Goal: Task Accomplishment & Management: Manage account settings

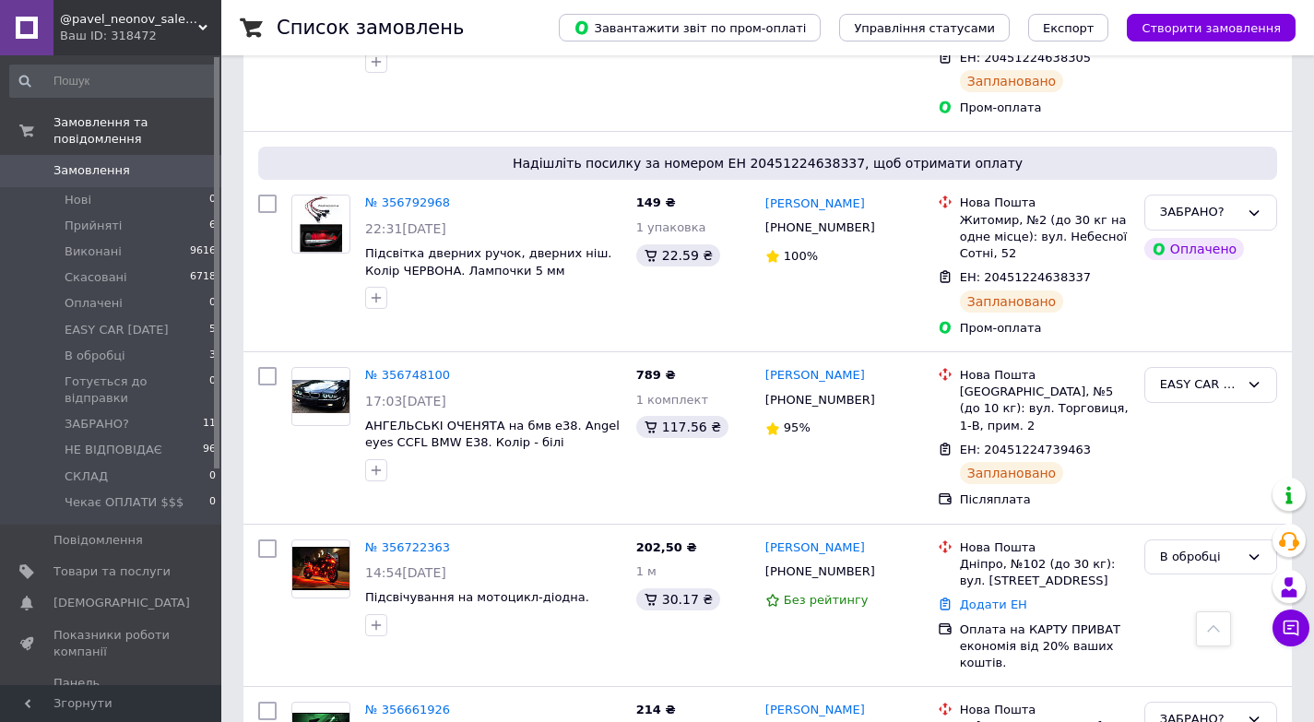
scroll to position [792, 0]
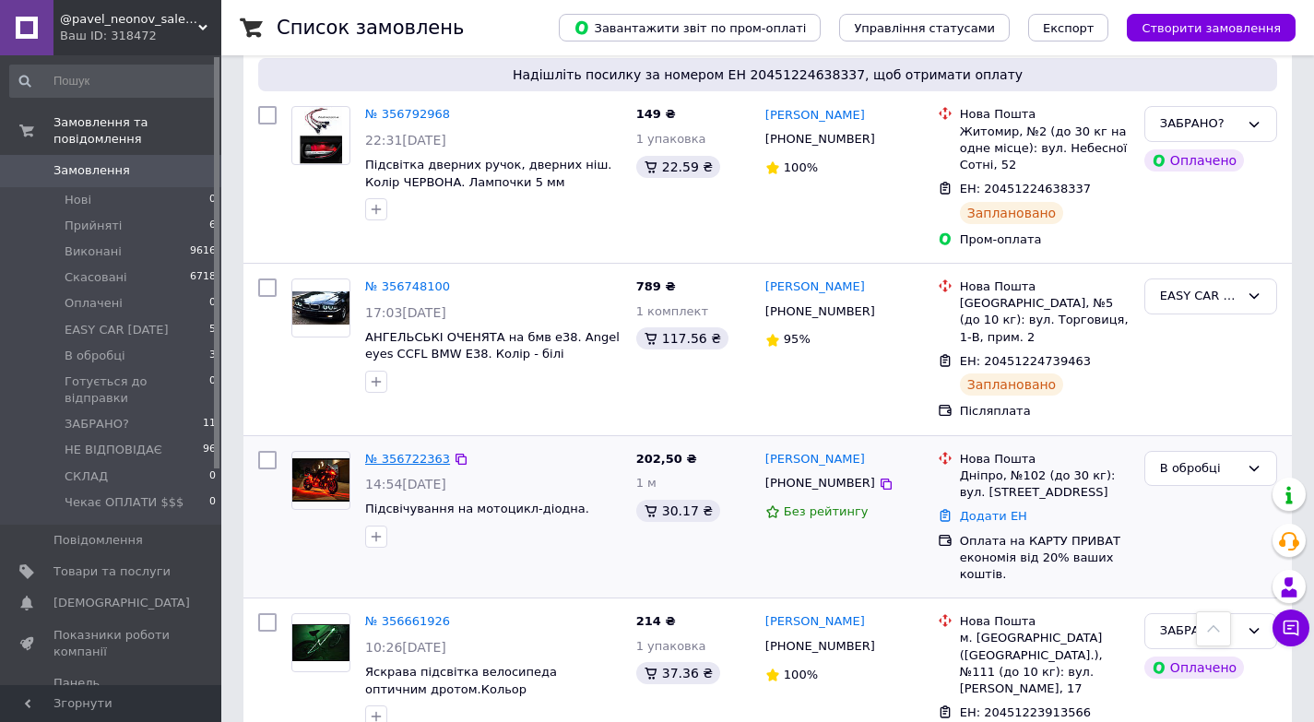
click at [406, 452] on link "№ 356722363" at bounding box center [407, 459] width 85 height 14
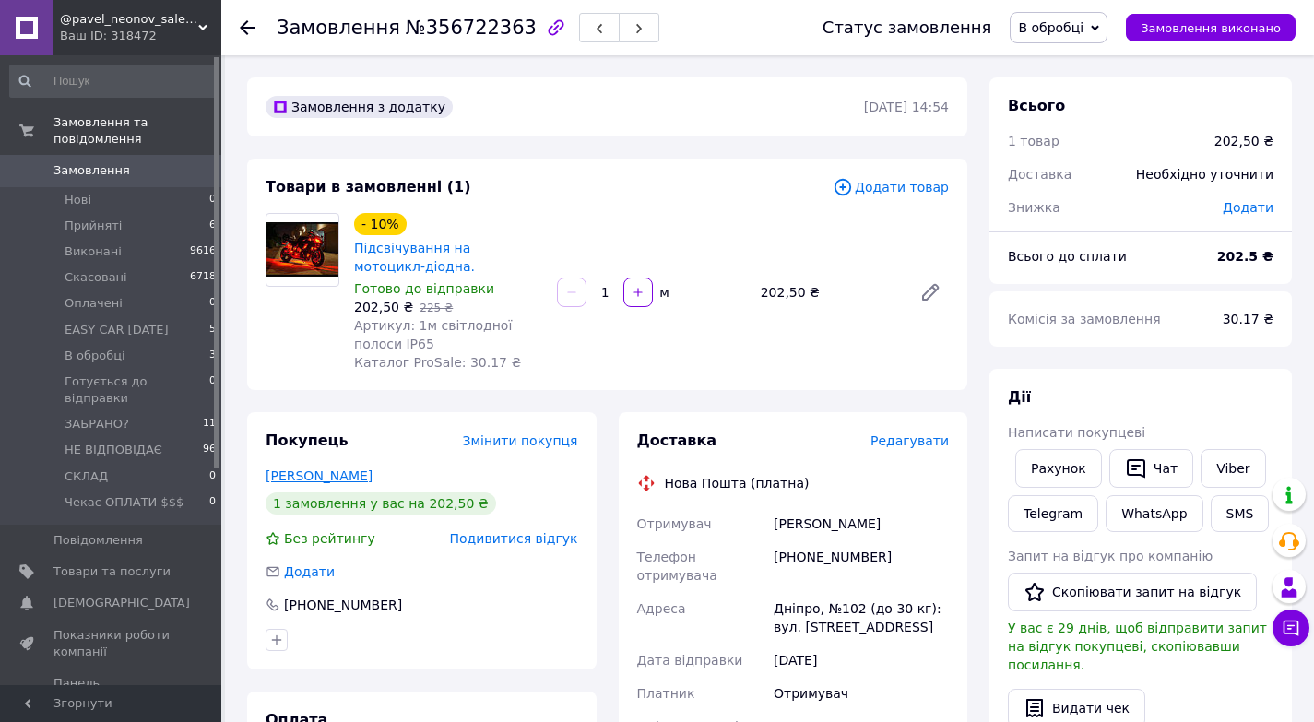
click at [320, 474] on link "[PERSON_NAME]" at bounding box center [318, 475] width 107 height 15
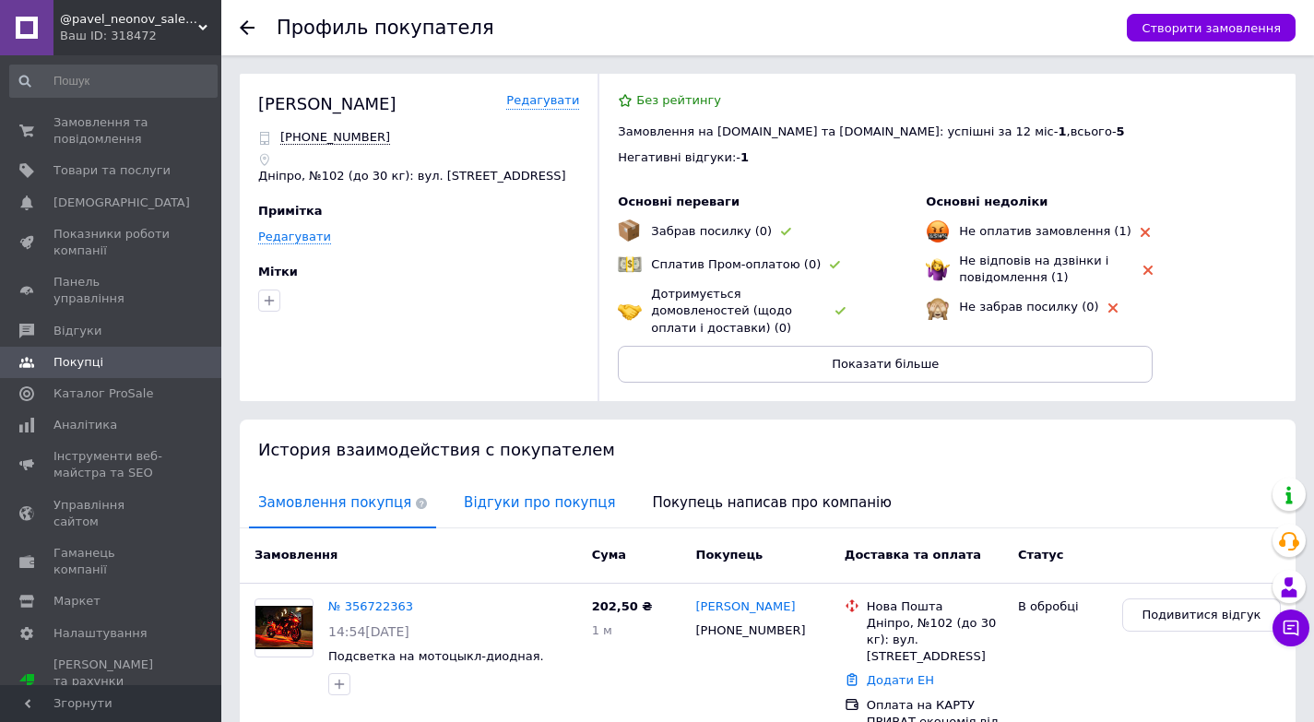
click at [508, 479] on span "Відгуки про покупця" at bounding box center [539, 502] width 170 height 47
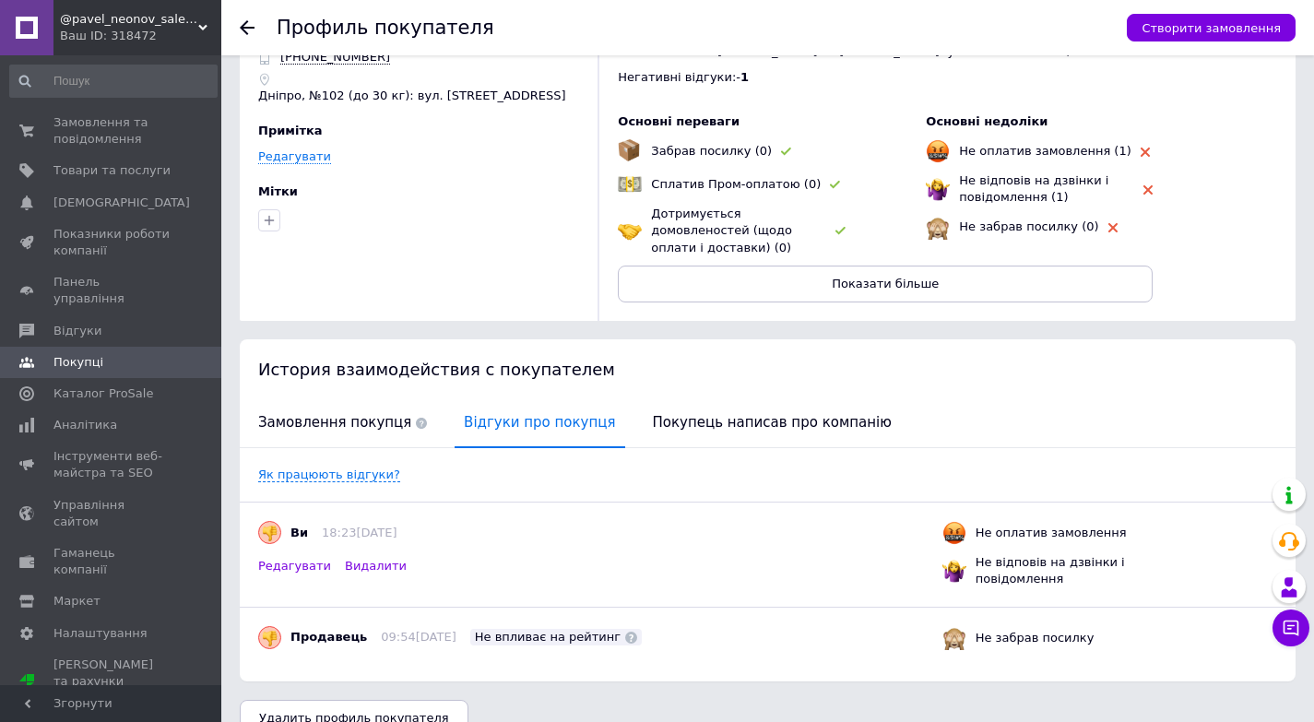
scroll to position [96, 0]
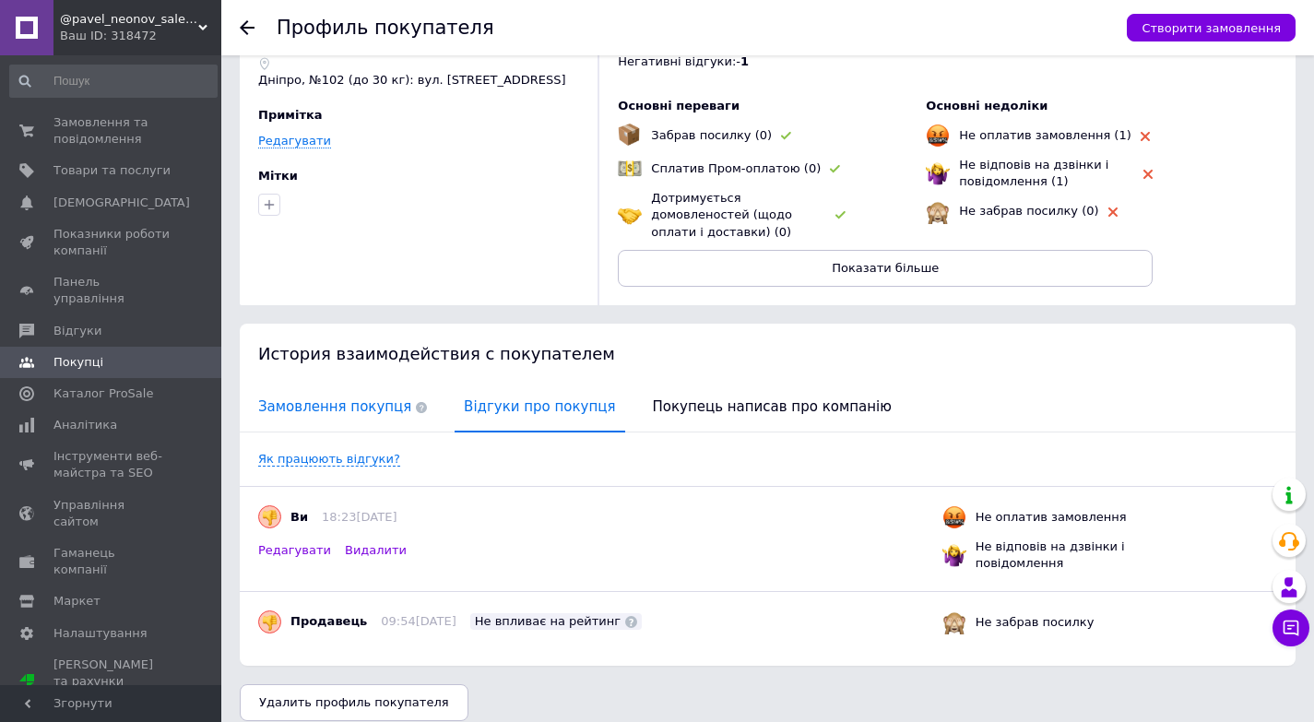
click at [319, 383] on span "Замовлення покупця" at bounding box center [342, 406] width 187 height 47
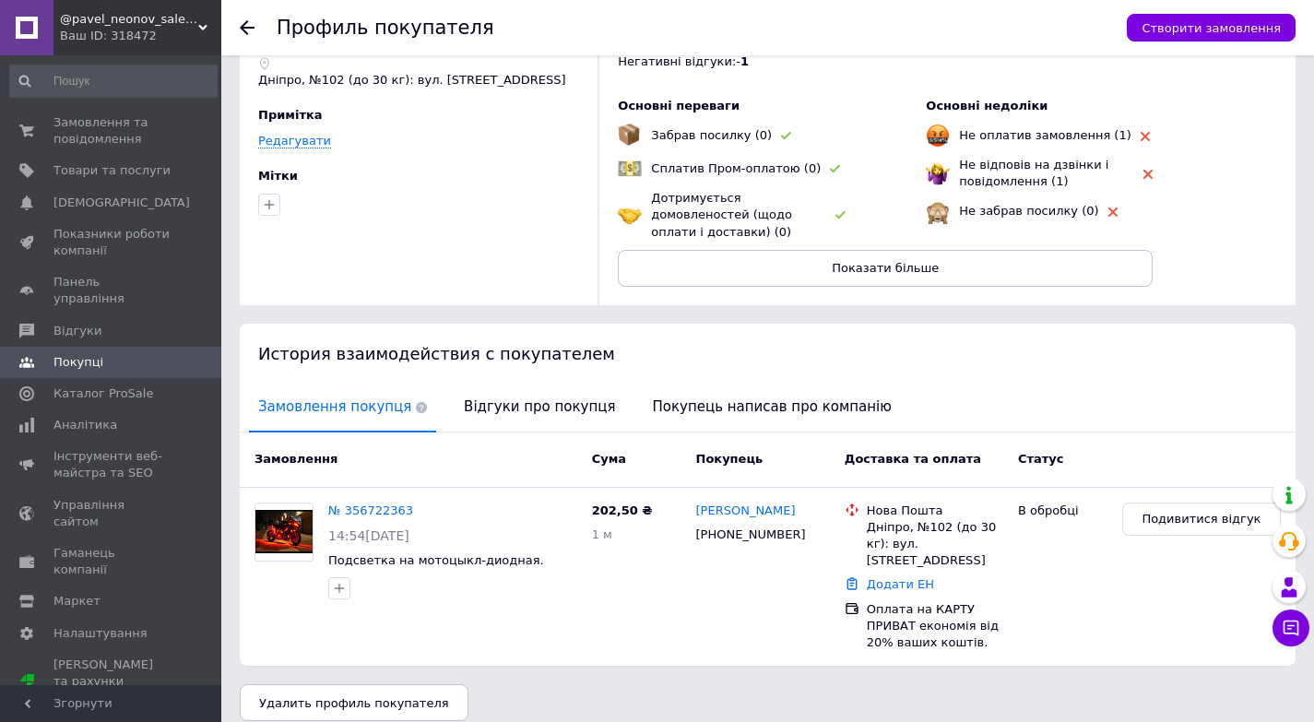
scroll to position [80, 0]
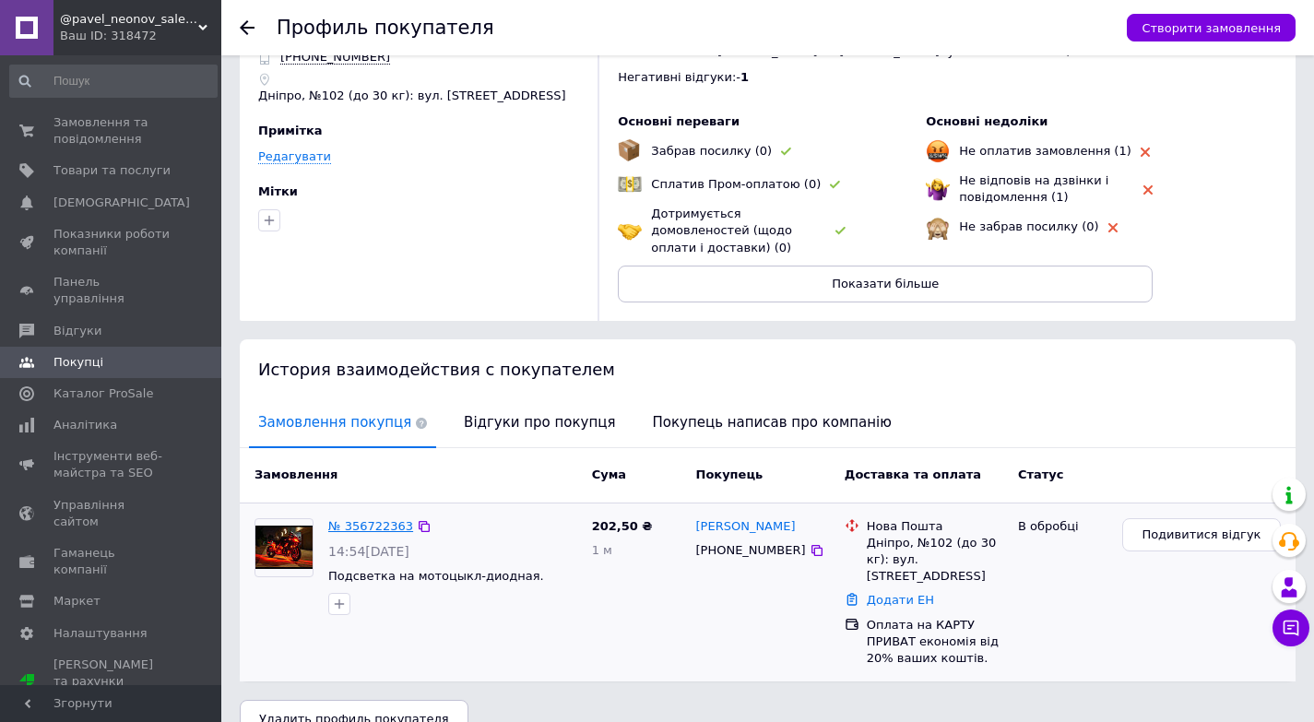
click at [373, 519] on link "№ 356722363" at bounding box center [370, 526] width 85 height 14
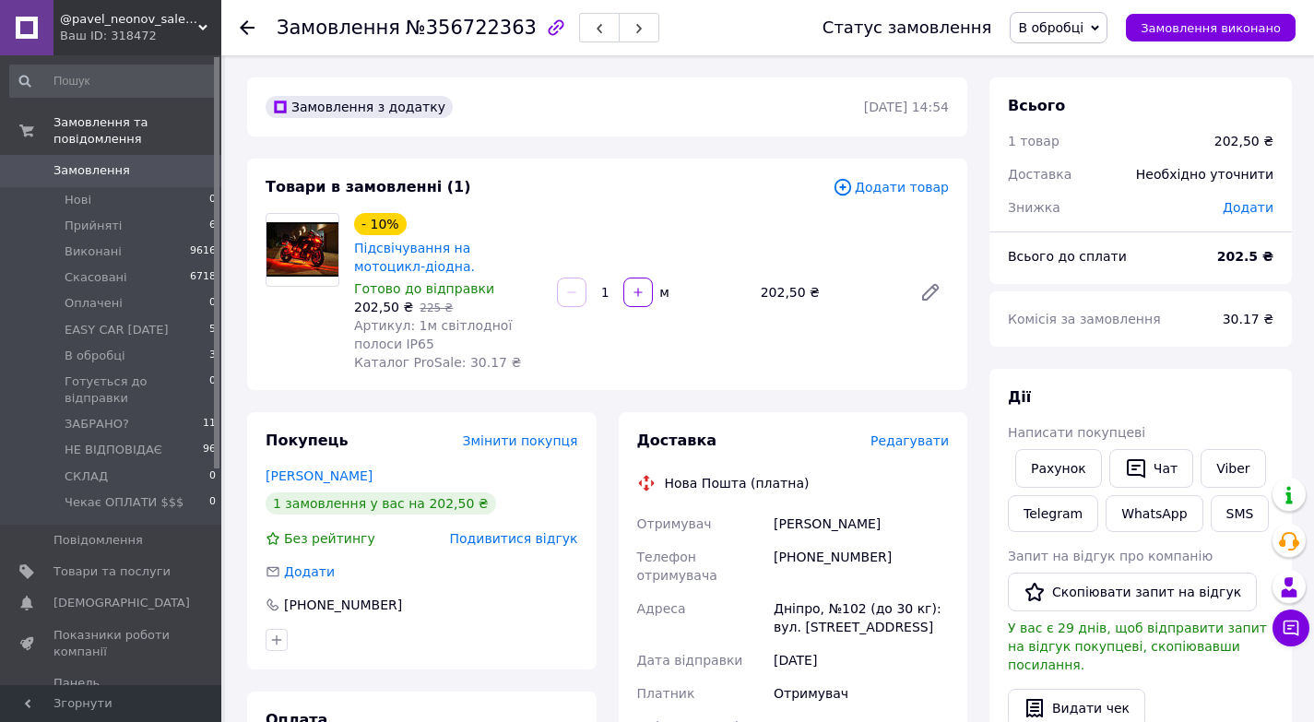
click at [784, 372] on div "- 10% Підсвічування на мотоцикл-діодна. Готово до відправки 202,50 ₴   225 ₴ Ар…" at bounding box center [651, 292] width 609 height 166
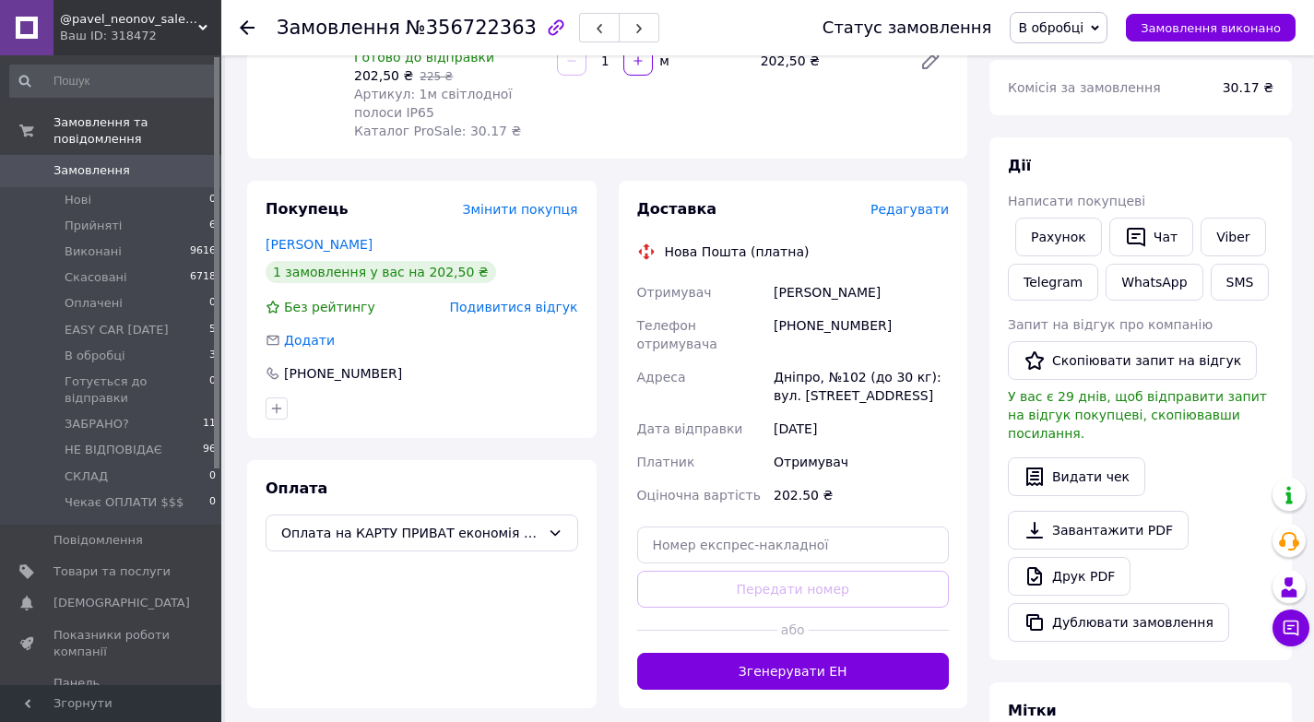
scroll to position [258, 0]
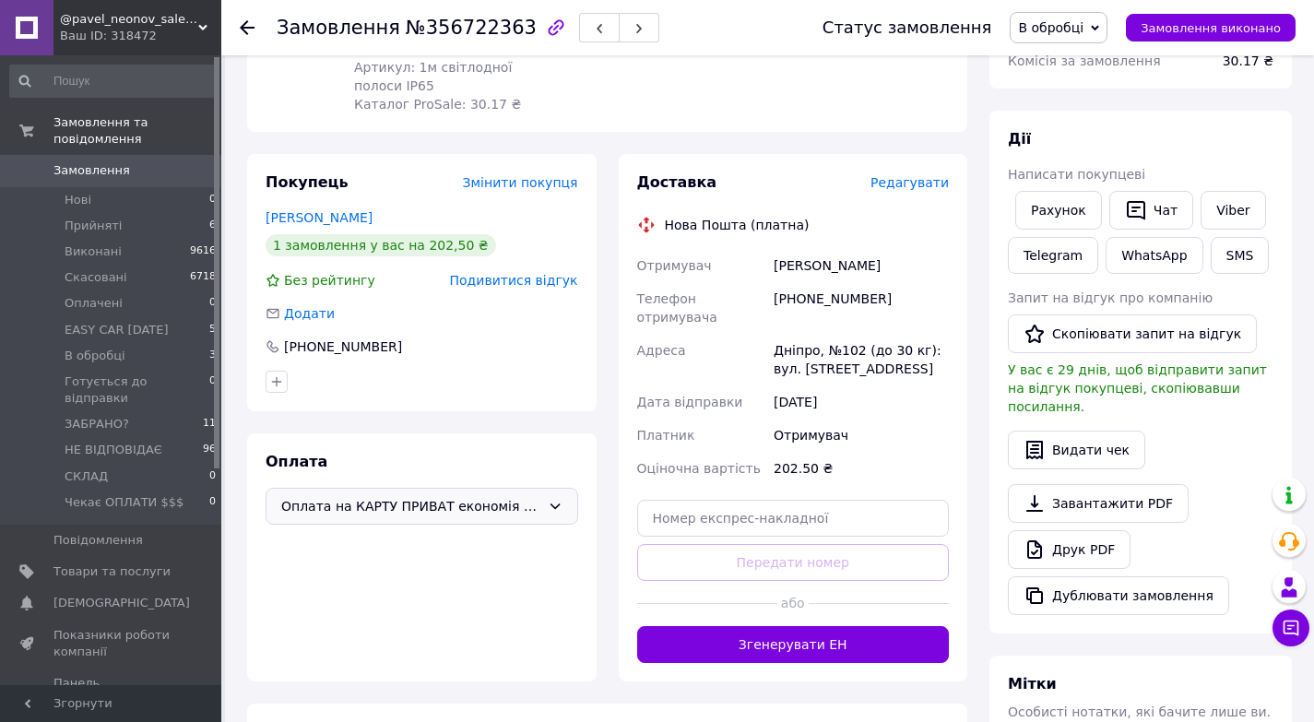
click at [442, 506] on span "Оплата на КАРТУ ПРИВАТ економія від 20% ваших коштів." at bounding box center [410, 506] width 259 height 20
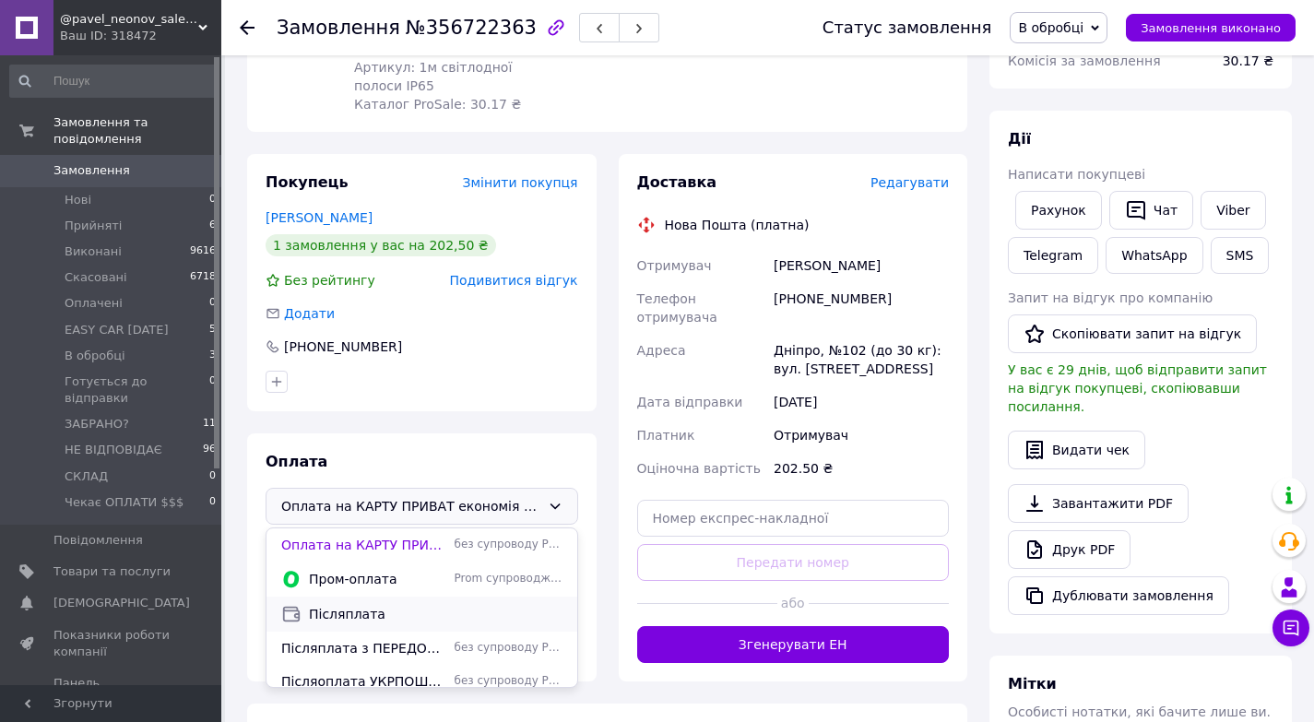
click at [362, 619] on span "Післяплата" at bounding box center [436, 614] width 254 height 18
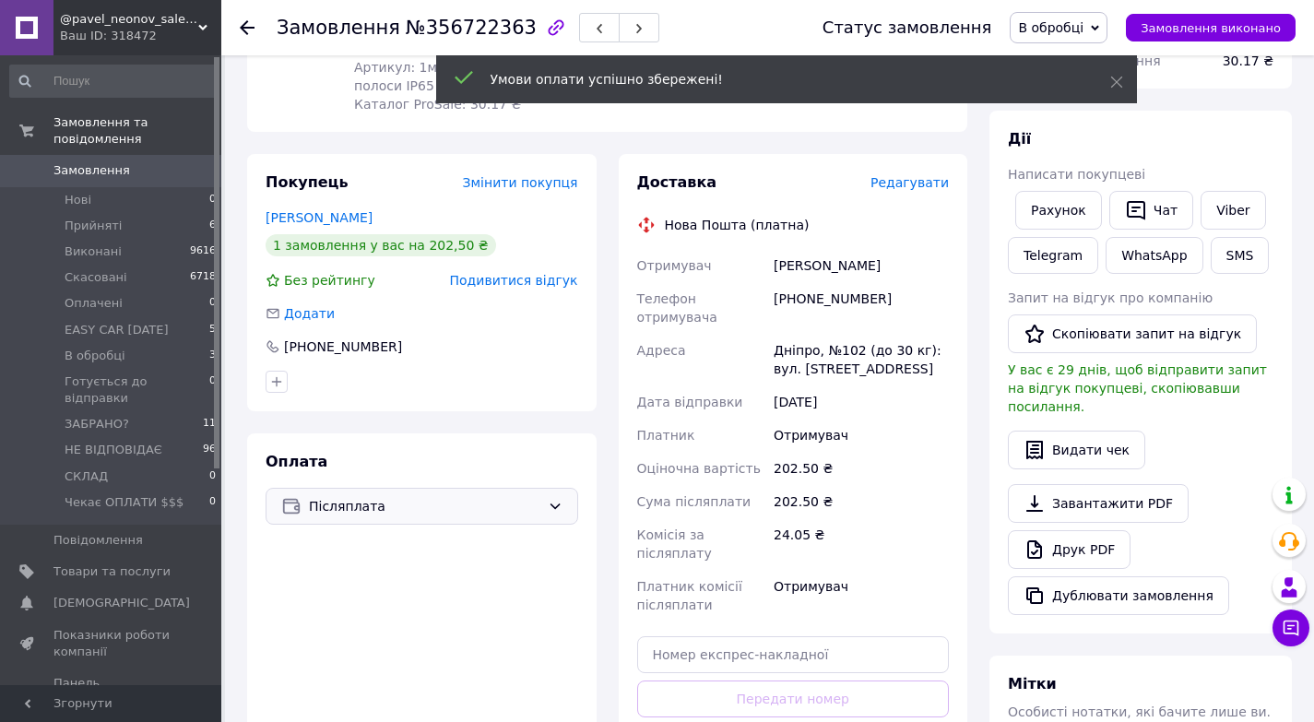
click at [921, 485] on div "202.50 ₴" at bounding box center [861, 501] width 183 height 33
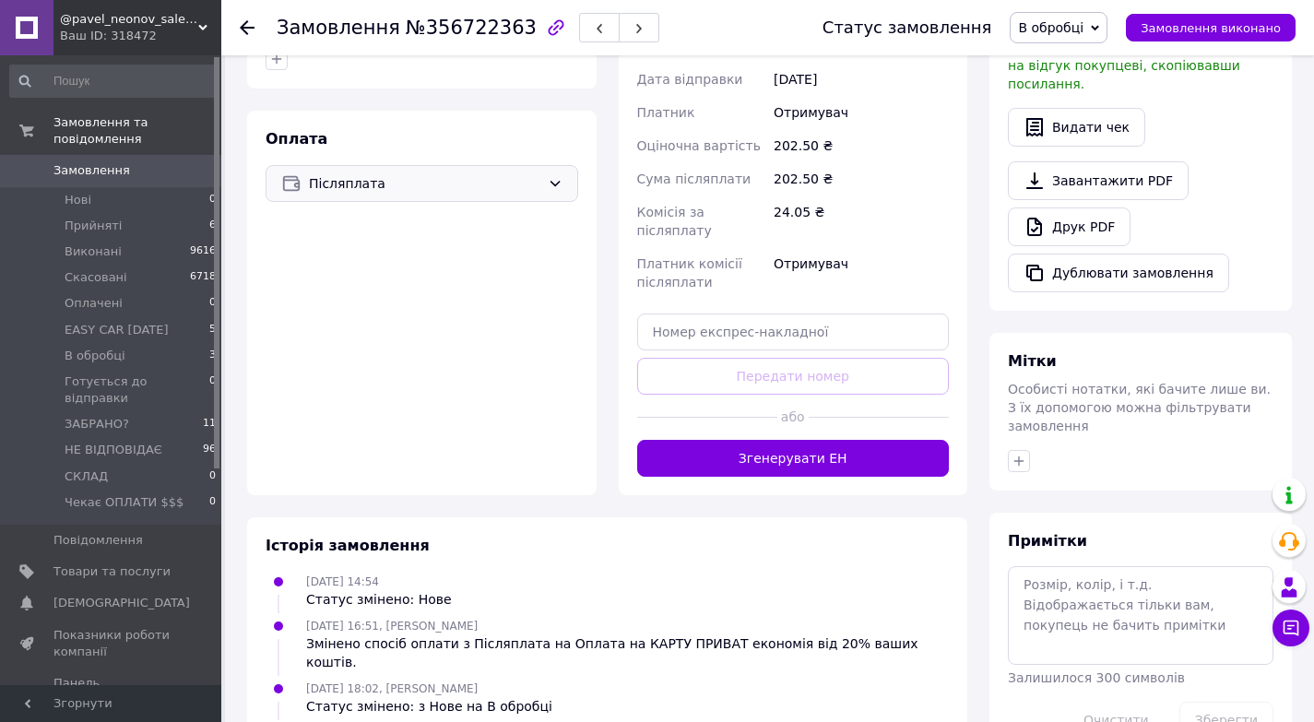
scroll to position [604, 0]
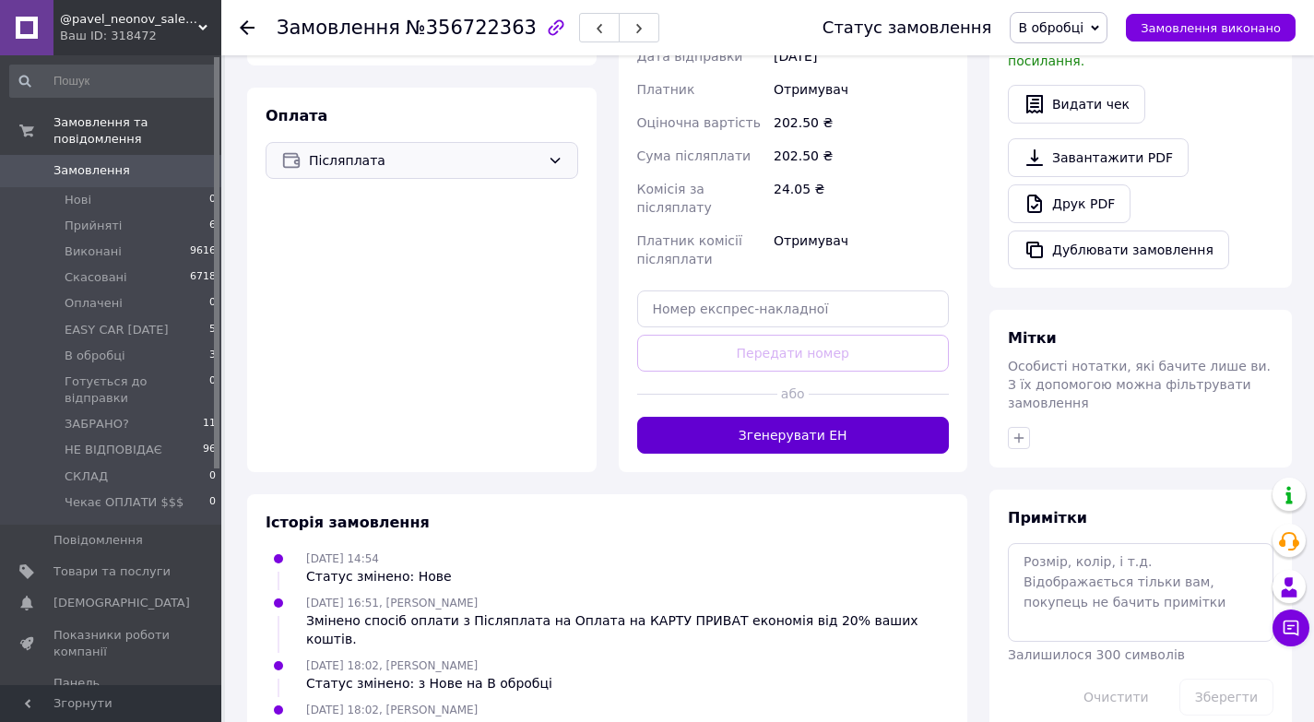
click at [829, 417] on button "Згенерувати ЕН" at bounding box center [793, 435] width 313 height 37
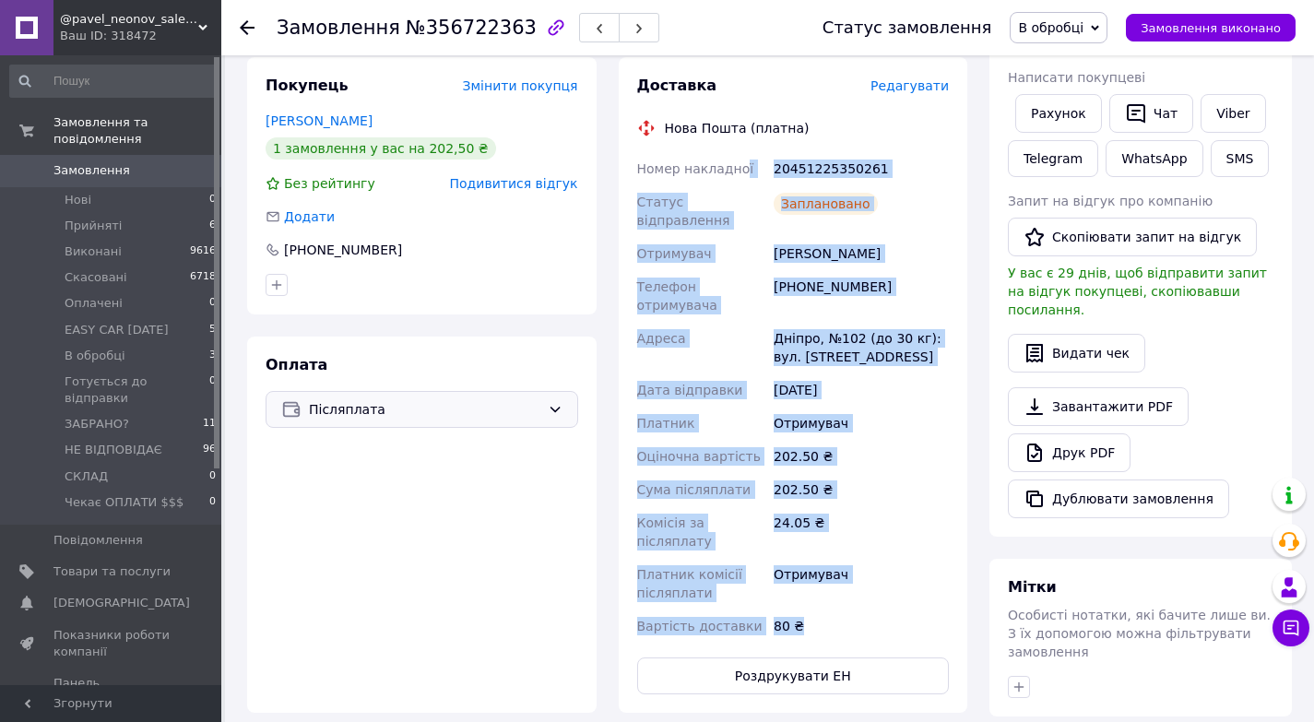
scroll to position [309, 0]
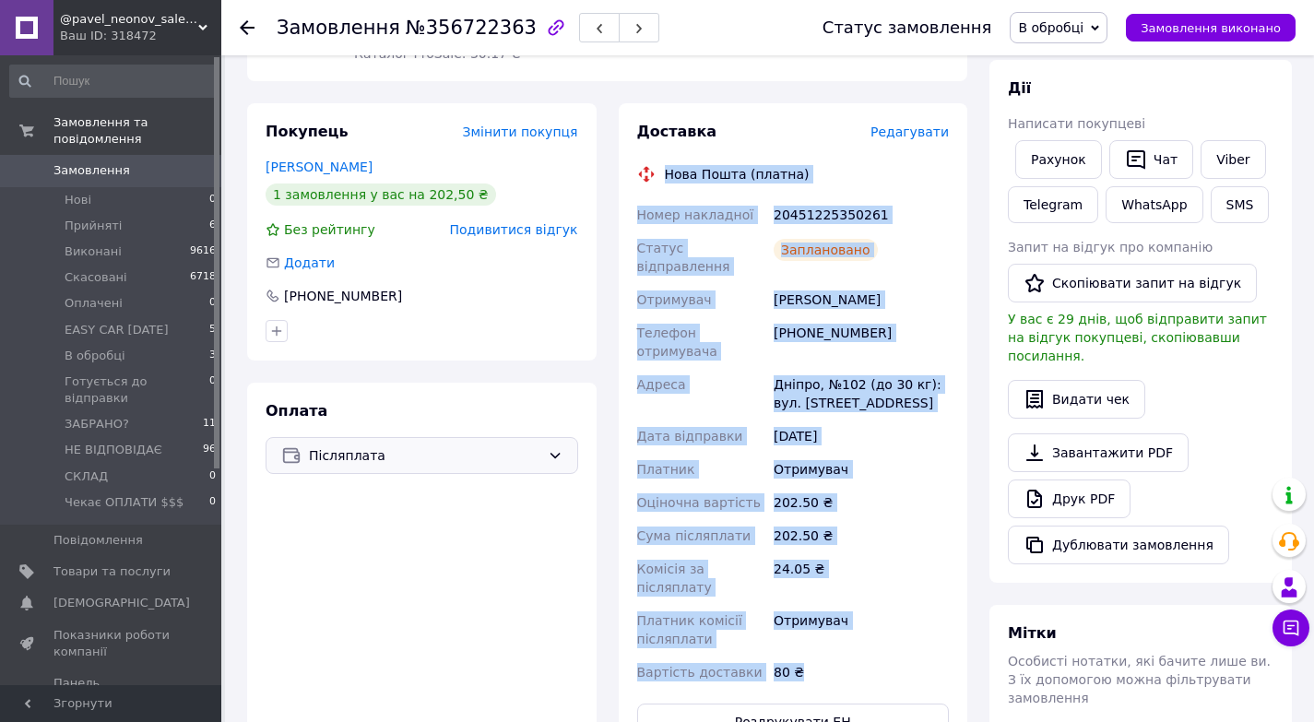
copy div "Нова Пошта (платна) Номер накладної 20451225350261 Статус відправлення Запланов…"
drag, startPoint x: 856, startPoint y: 338, endPoint x: 653, endPoint y: 164, distance: 268.1
click at [653, 164] on div "Доставка Редагувати Нова Пошта (платна) Номер накладної 20451225350261 Статус в…" at bounding box center [793, 431] width 313 height 619
click at [1213, 149] on link "Viber" at bounding box center [1232, 159] width 65 height 39
click at [1083, 22] on span "В обробці" at bounding box center [1050, 27] width 65 height 15
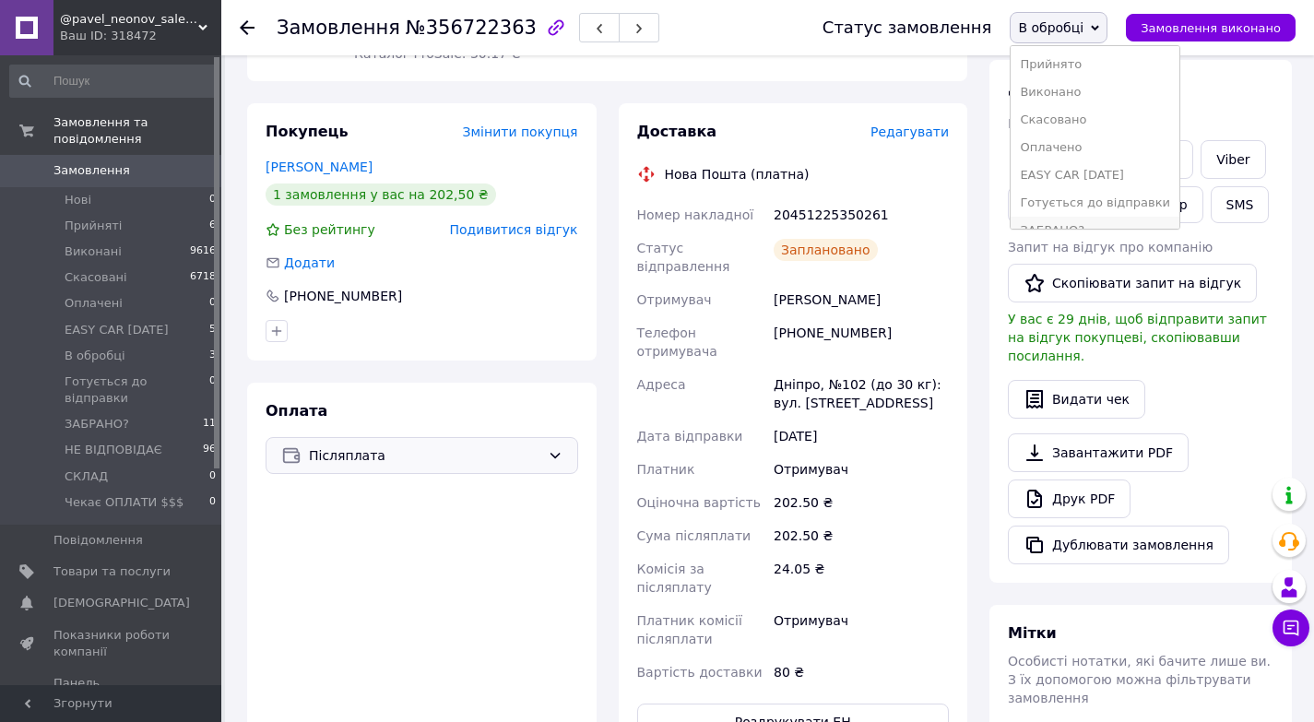
click at [1073, 221] on li "ЗАБРАНО?" at bounding box center [1094, 231] width 169 height 28
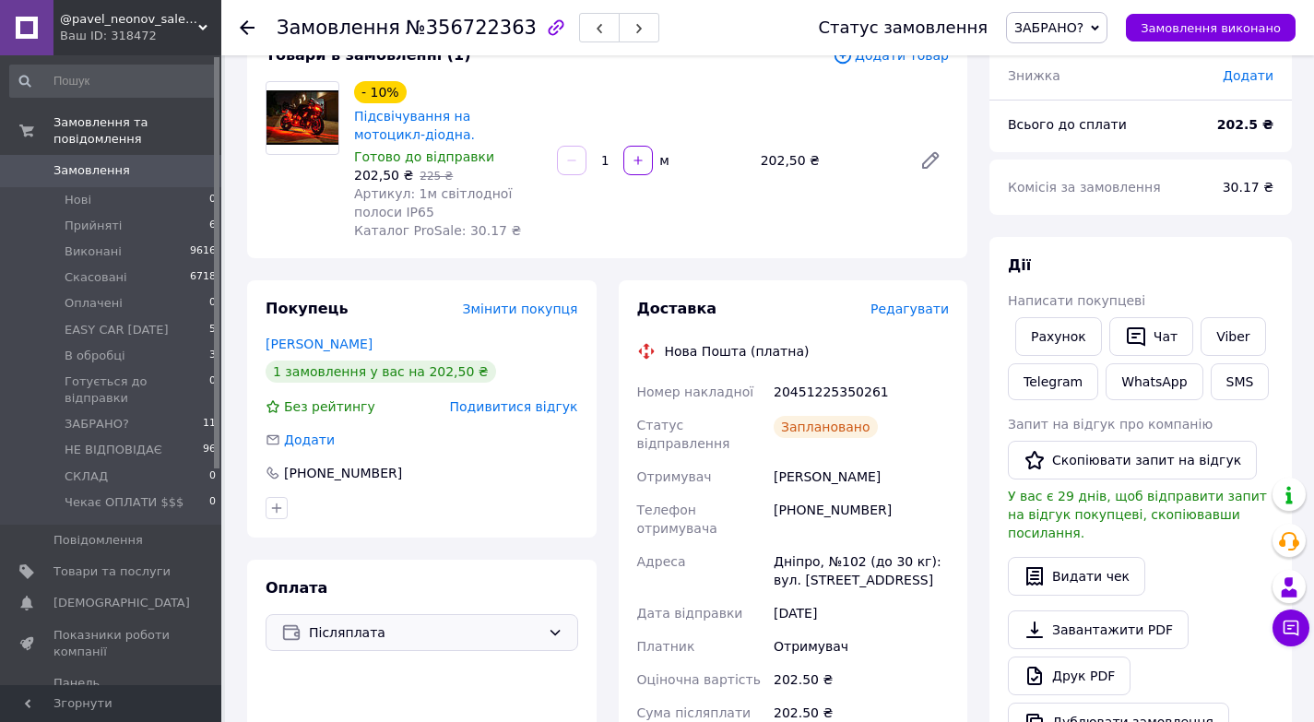
scroll to position [124, 0]
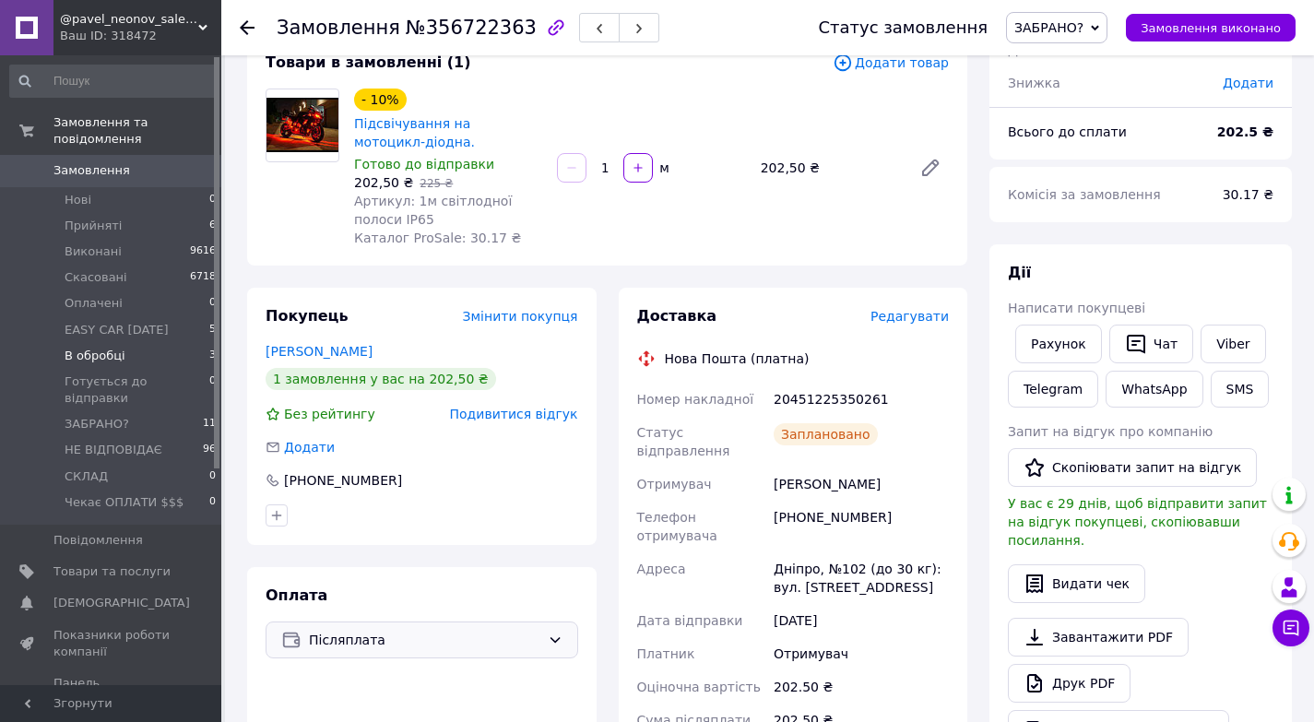
click at [116, 348] on span "В обробці" at bounding box center [95, 356] width 61 height 17
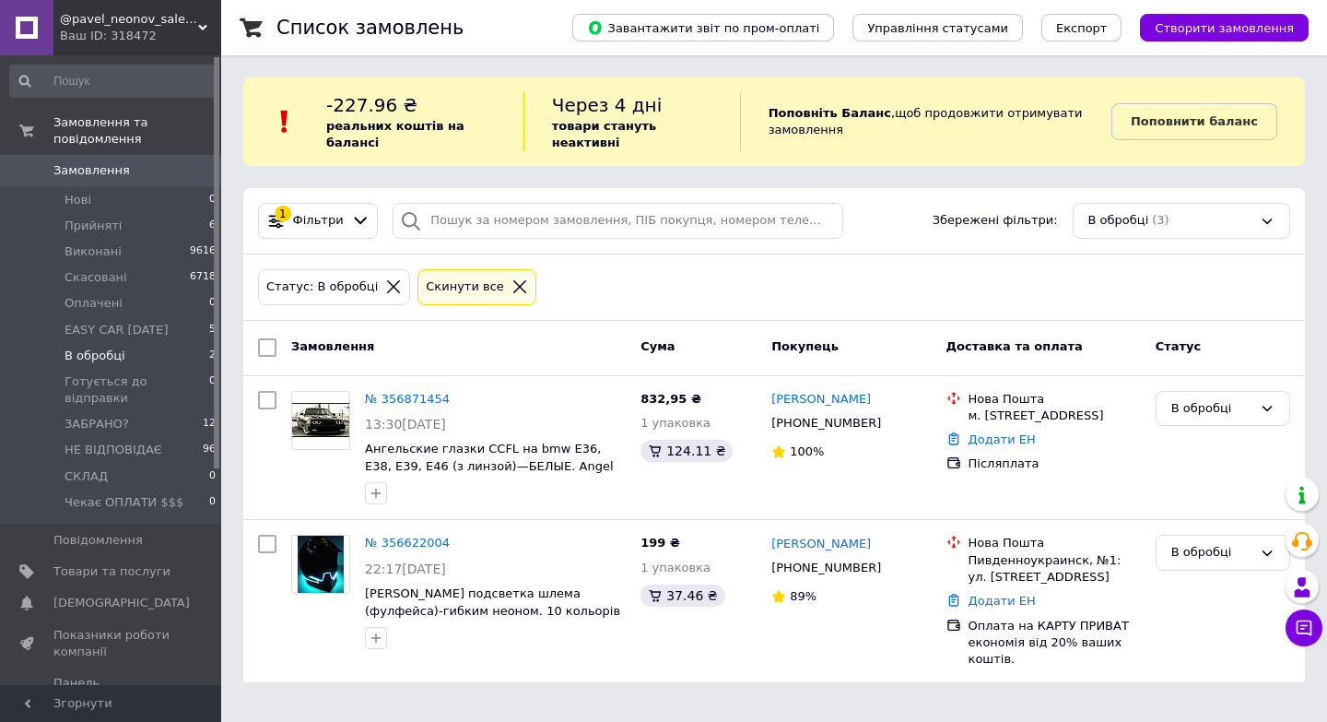
click at [91, 162] on span "Замовлення" at bounding box center [91, 170] width 77 height 17
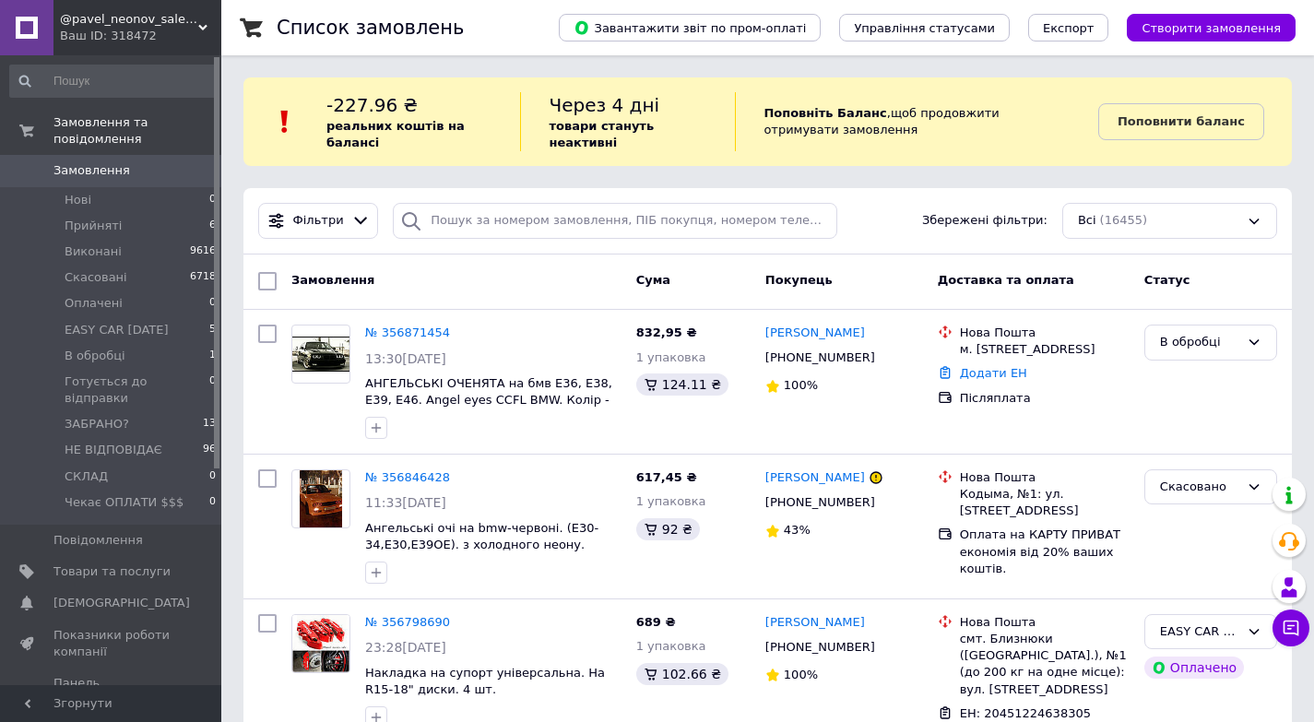
click at [560, 279] on div "Замовлення" at bounding box center [456, 281] width 345 height 33
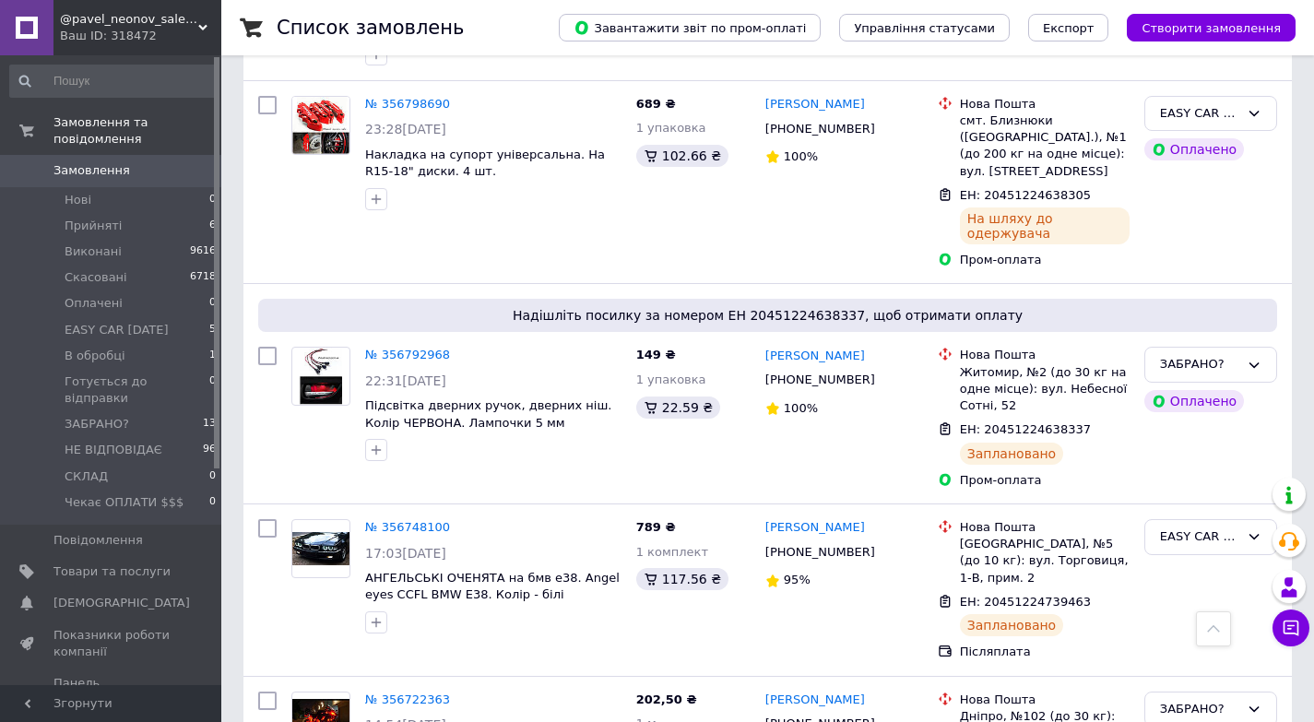
scroll to position [553, 0]
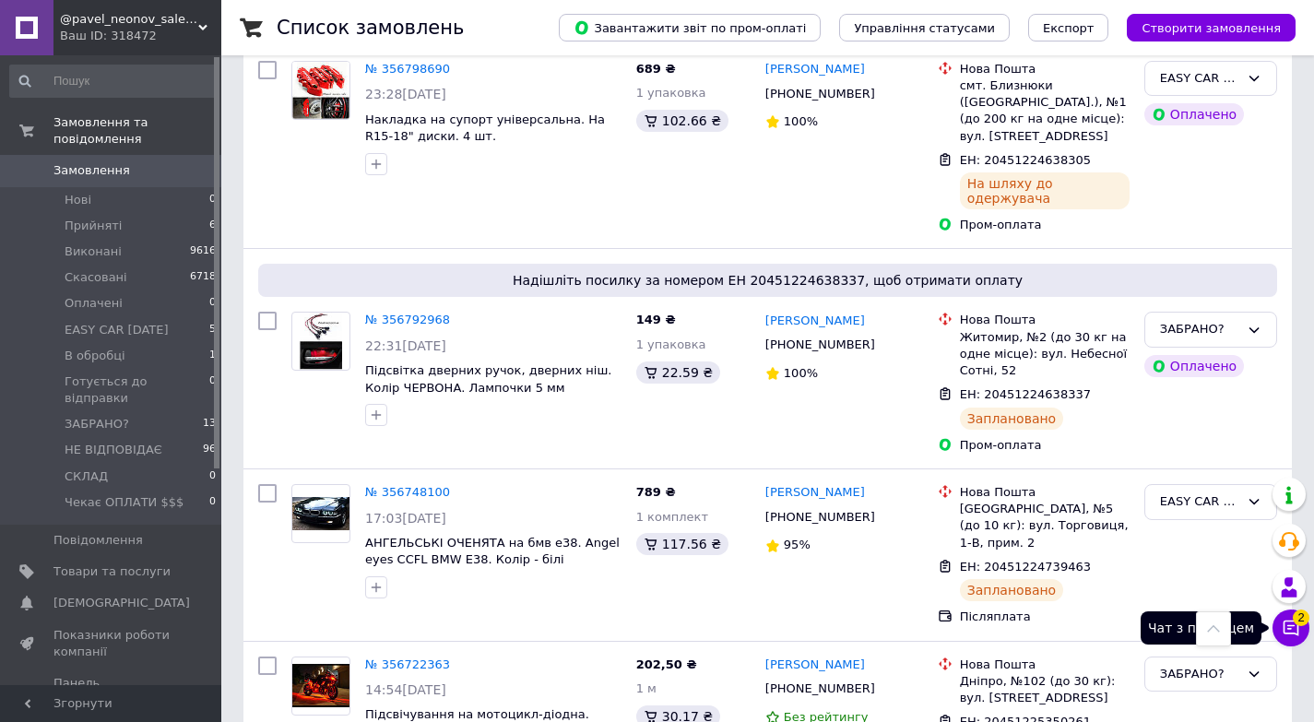
click at [1293, 619] on span "2" at bounding box center [1300, 617] width 17 height 17
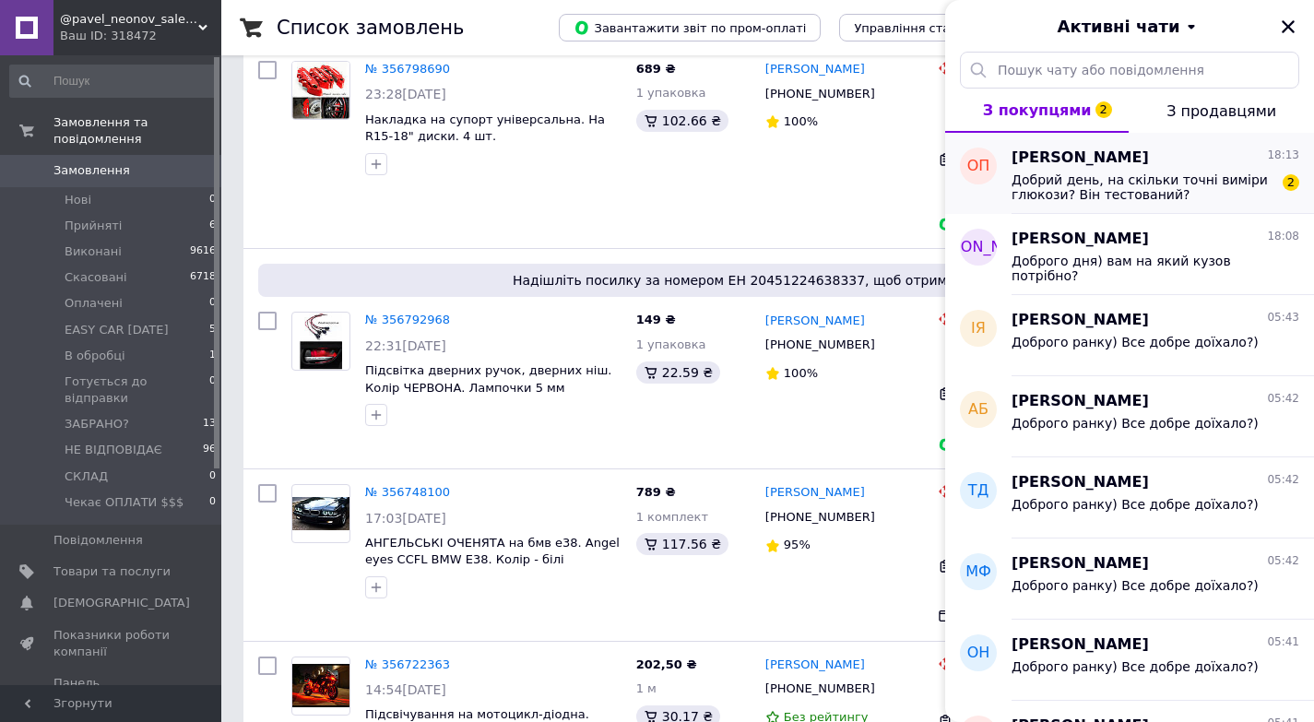
click at [1169, 200] on span "Добрий день, на скільки точні виміри глюкози? Він тестований?" at bounding box center [1142, 186] width 262 height 29
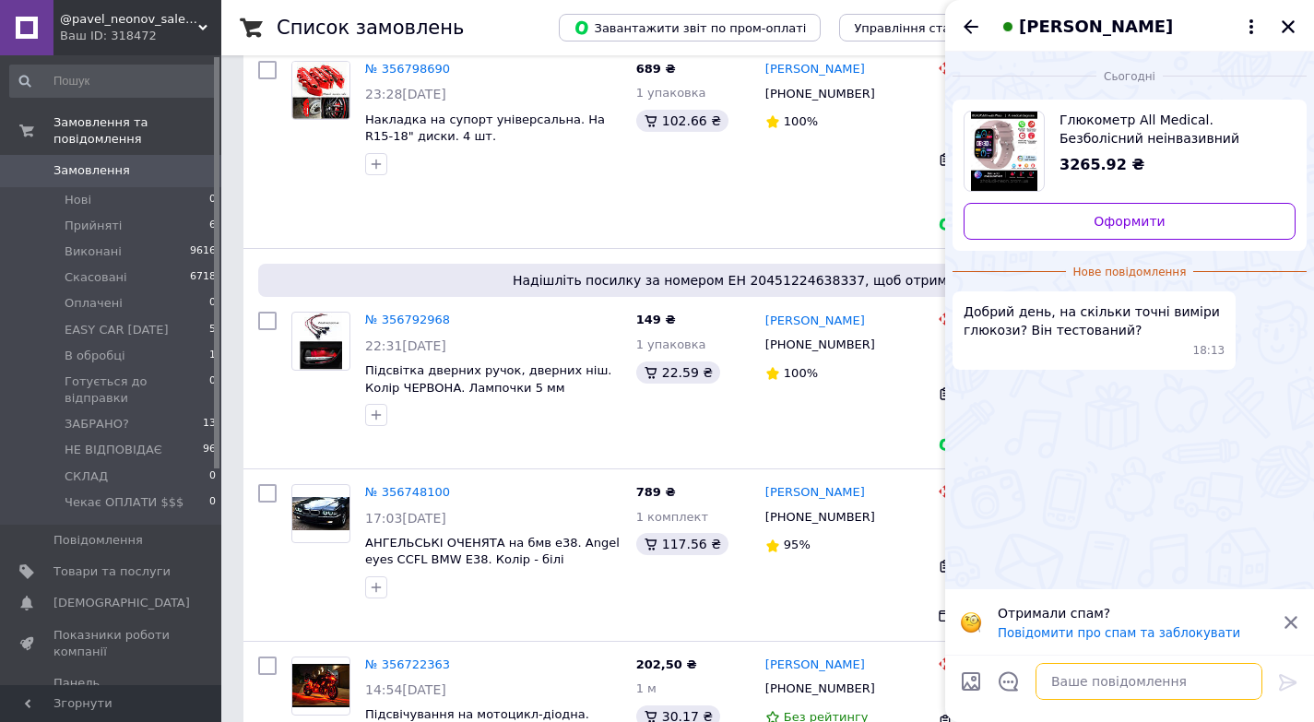
click at [1063, 671] on textarea at bounding box center [1148, 681] width 227 height 37
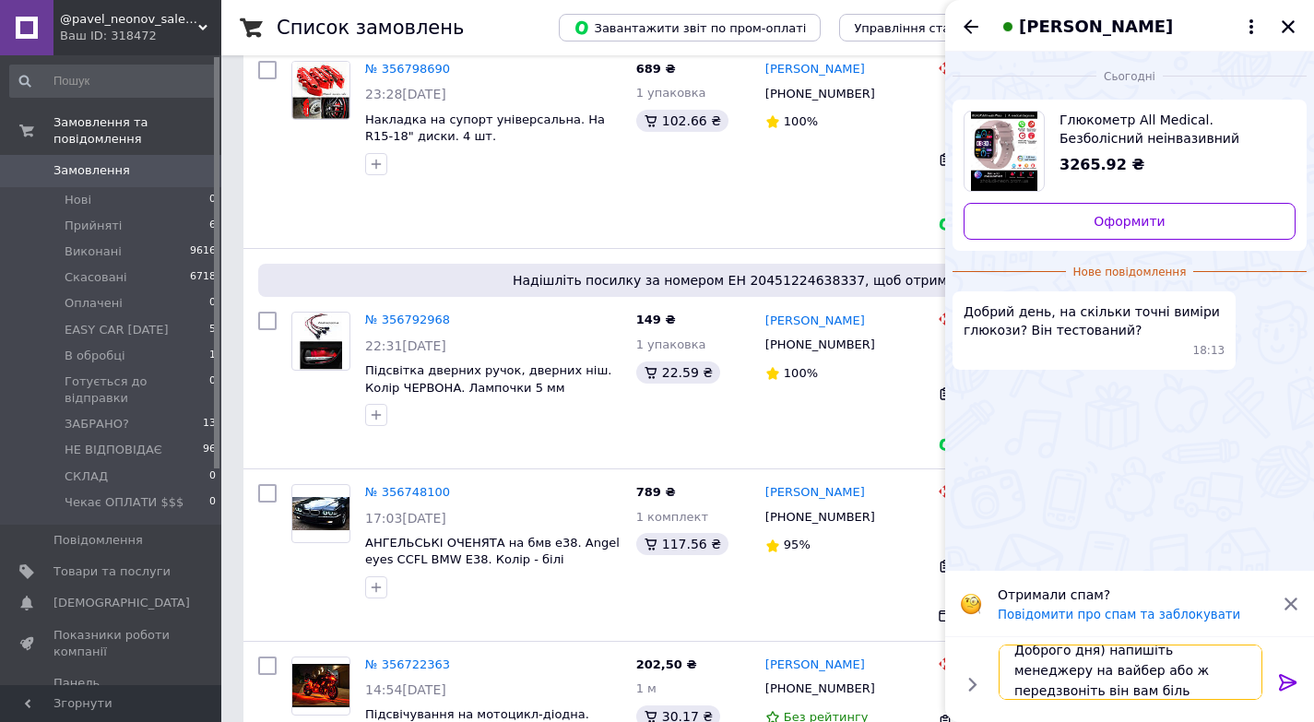
scroll to position [2, 0]
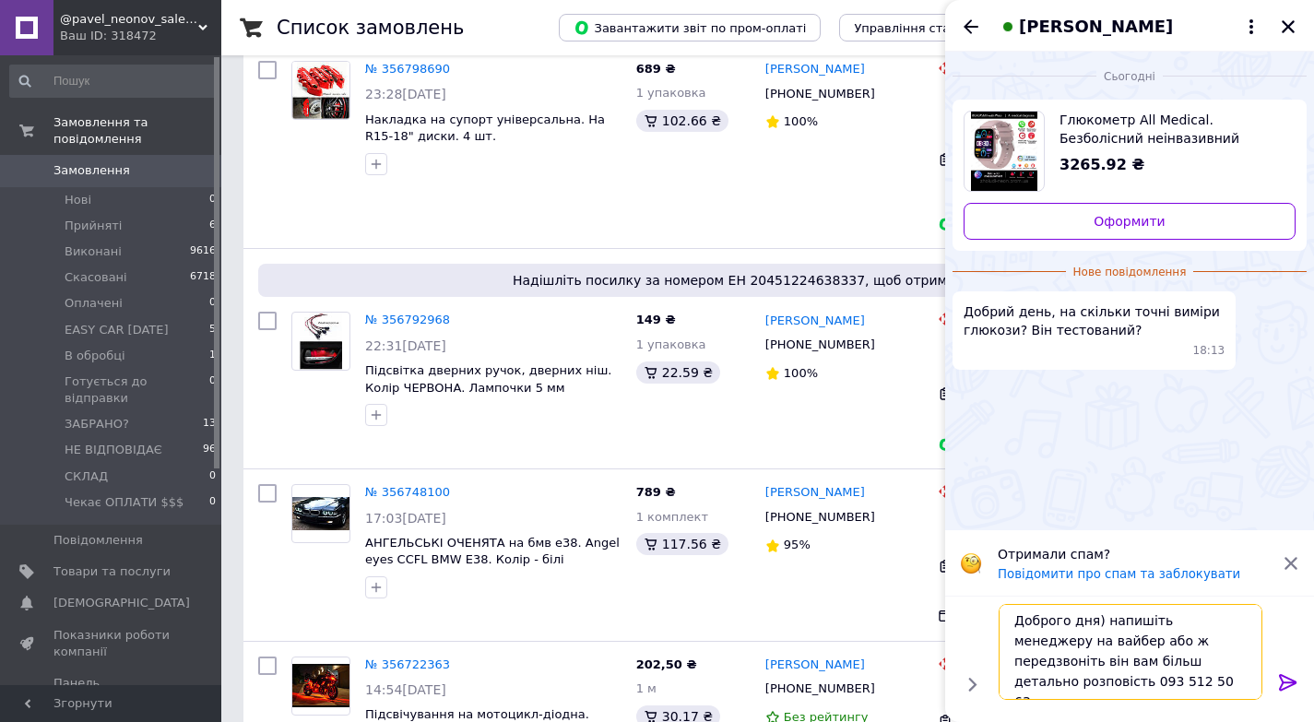
type textarea "Доброго дня) напишіть менеджеру на вайбер або ж передзвоніть він вам більш дета…"
click at [1289, 683] on icon at bounding box center [1288, 682] width 22 height 22
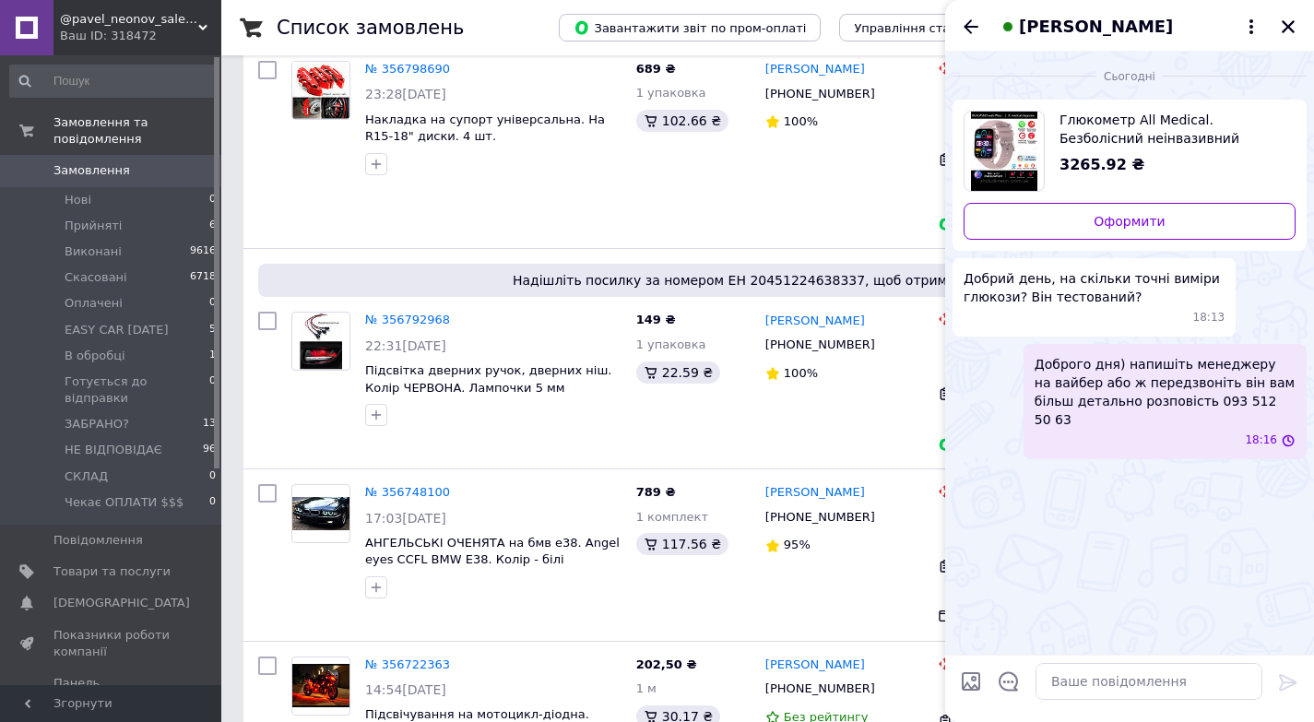
scroll to position [0, 0]
click at [1235, 24] on button "[PERSON_NAME]" at bounding box center [1129, 27] width 265 height 24
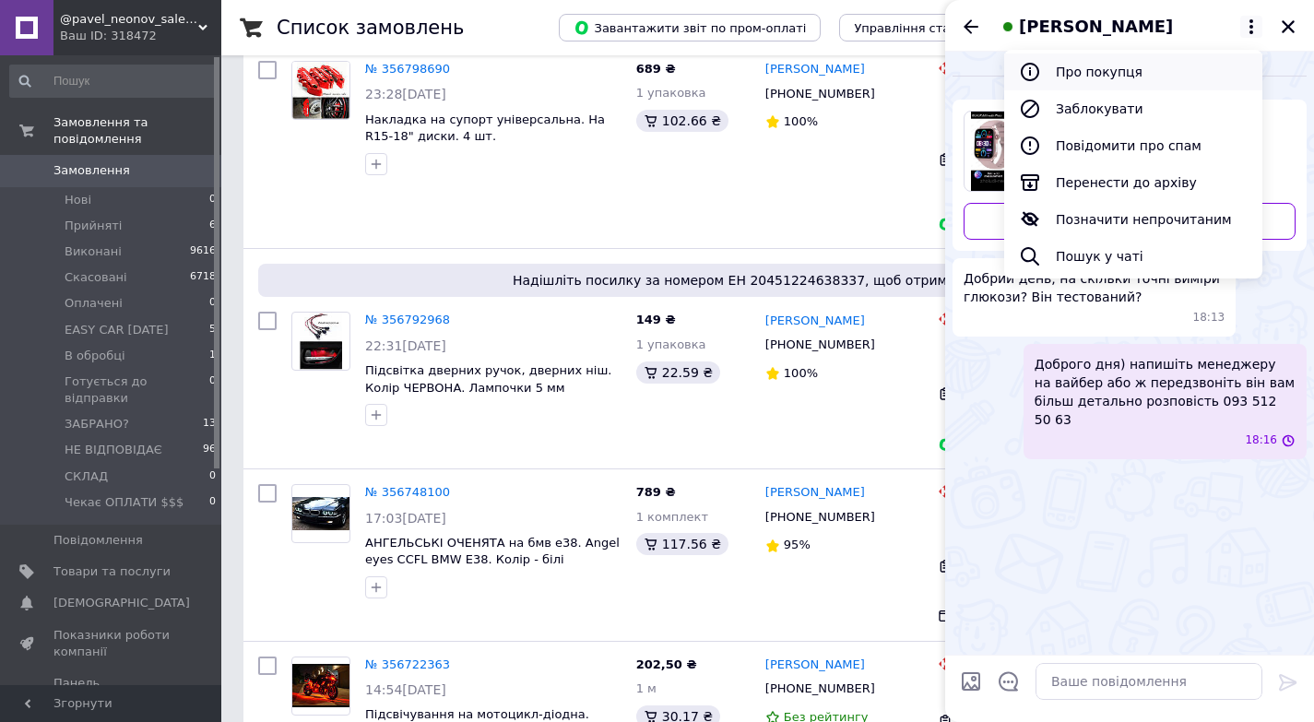
click at [1122, 70] on button "Про покупця" at bounding box center [1133, 71] width 258 height 37
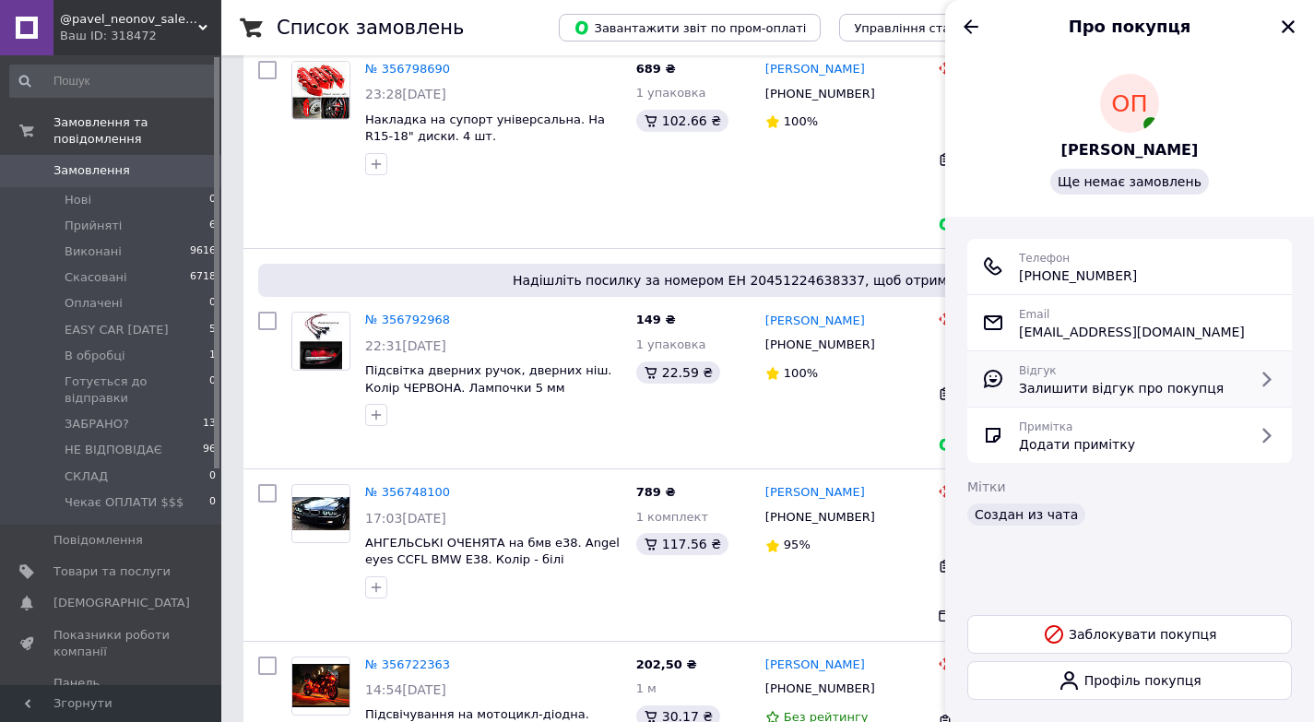
click at [1103, 383] on span "Залишити відгук про покупця" at bounding box center [1121, 388] width 205 height 18
click at [1291, 25] on icon "Закрити" at bounding box center [1287, 26] width 13 height 13
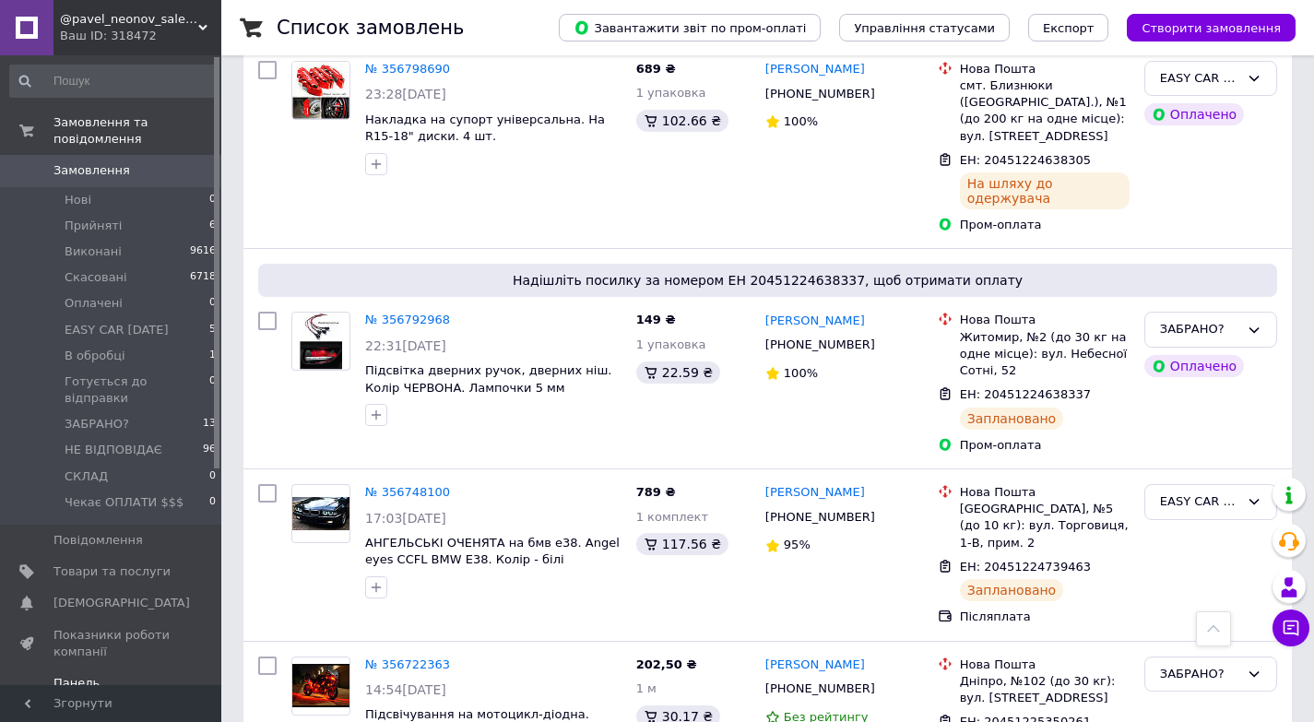
click at [139, 675] on span "Панель управління" at bounding box center [111, 691] width 117 height 33
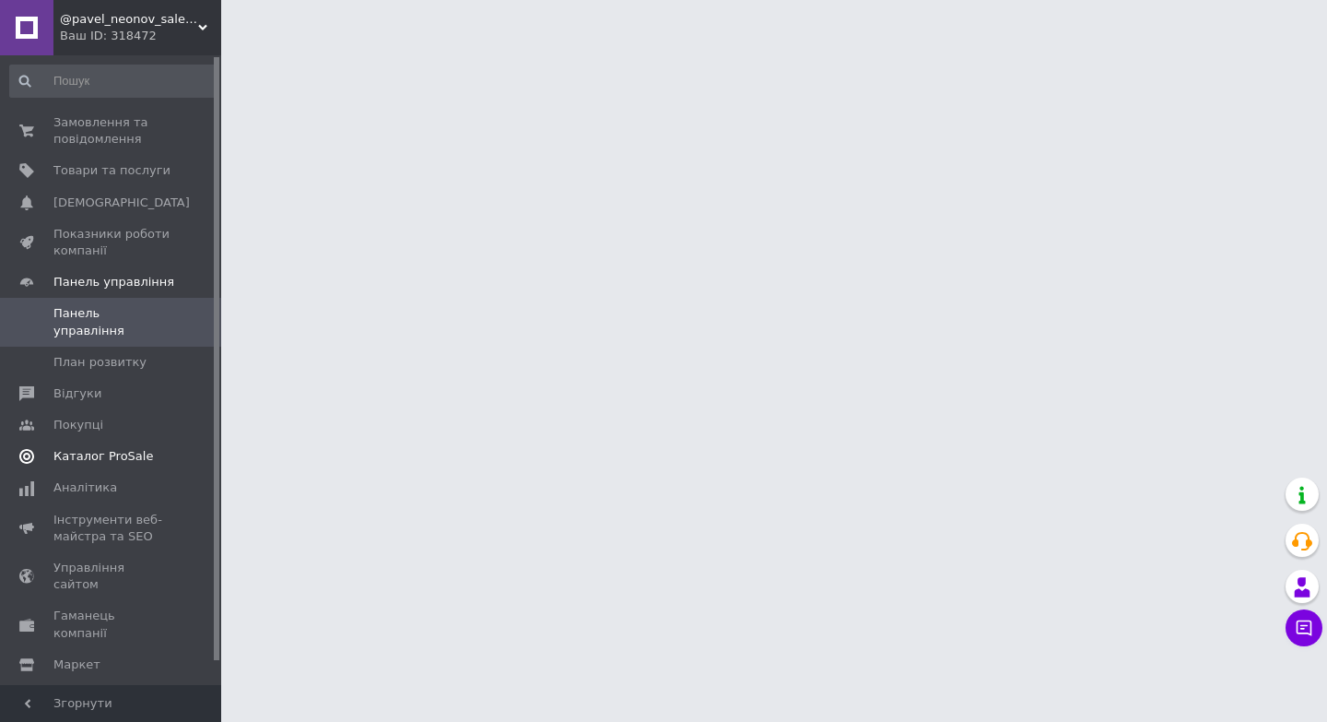
click at [126, 448] on span "Каталог ProSale" at bounding box center [103, 456] width 100 height 17
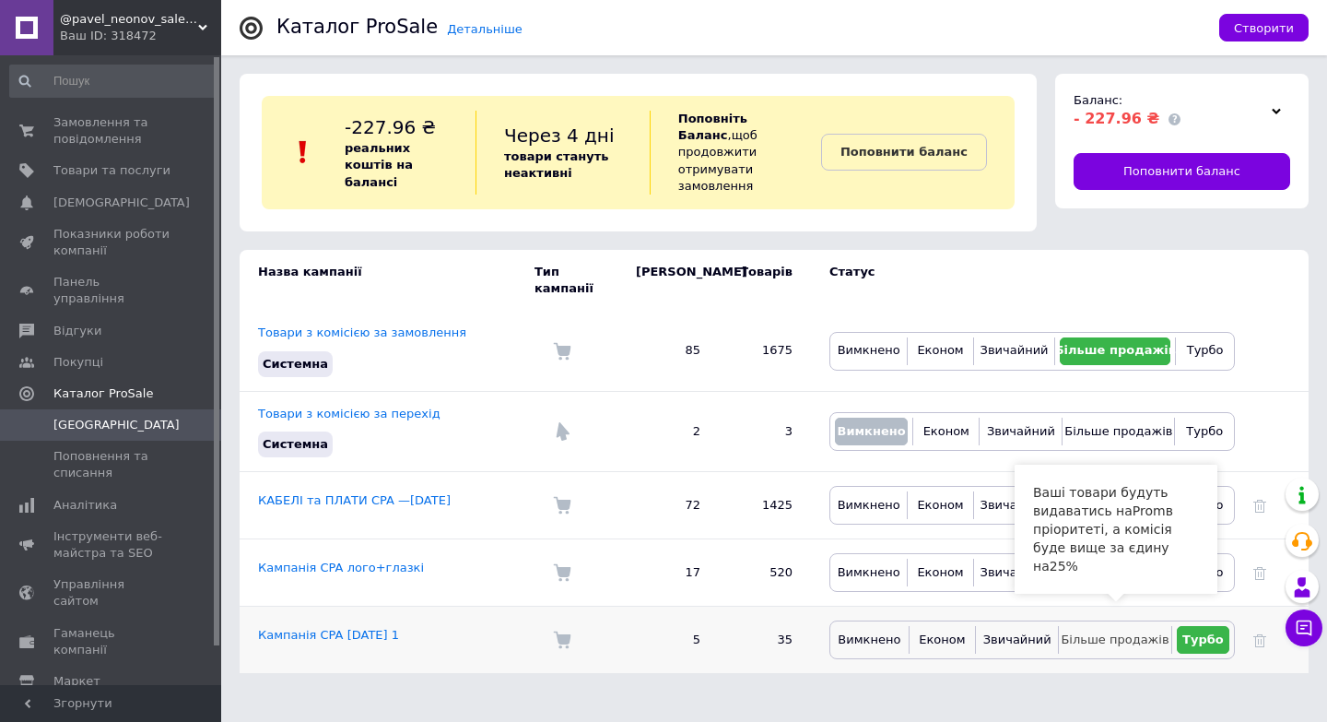
click at [1114, 632] on span "Більше продажів" at bounding box center [1115, 639] width 108 height 14
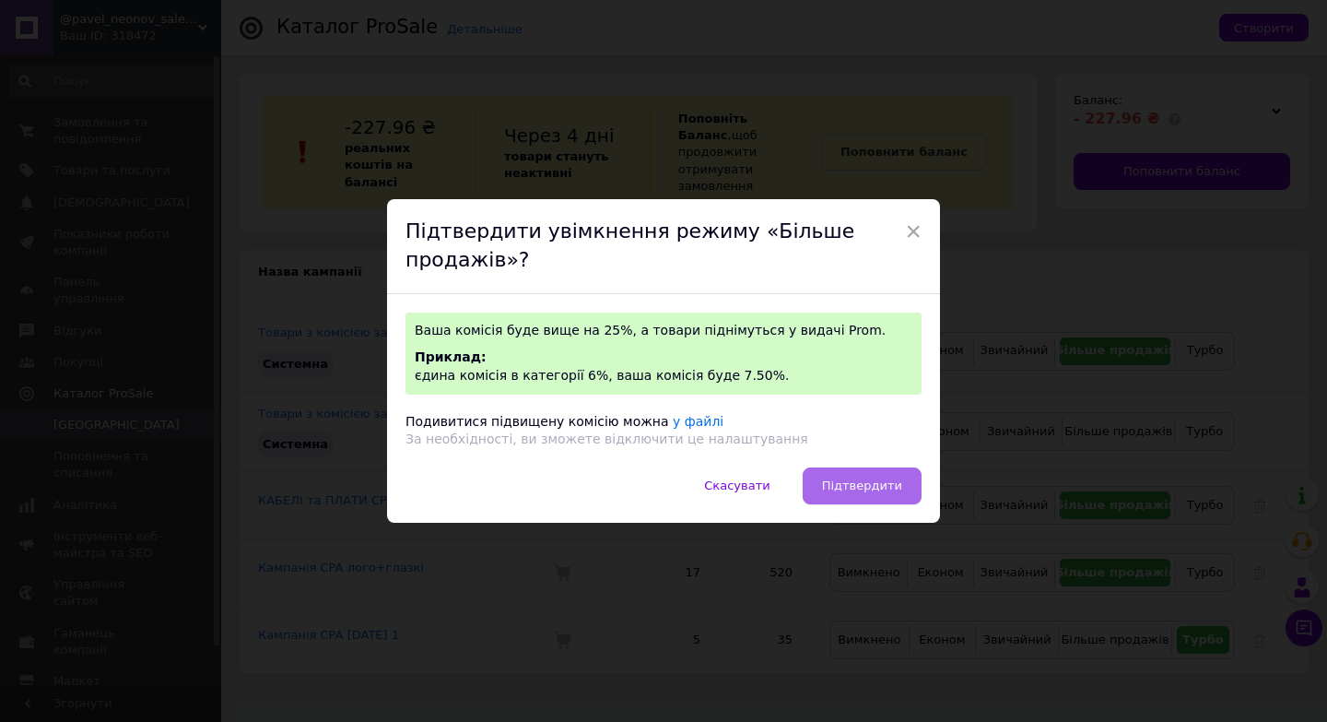
click at [890, 489] on span "Підтвердити" at bounding box center [862, 485] width 80 height 14
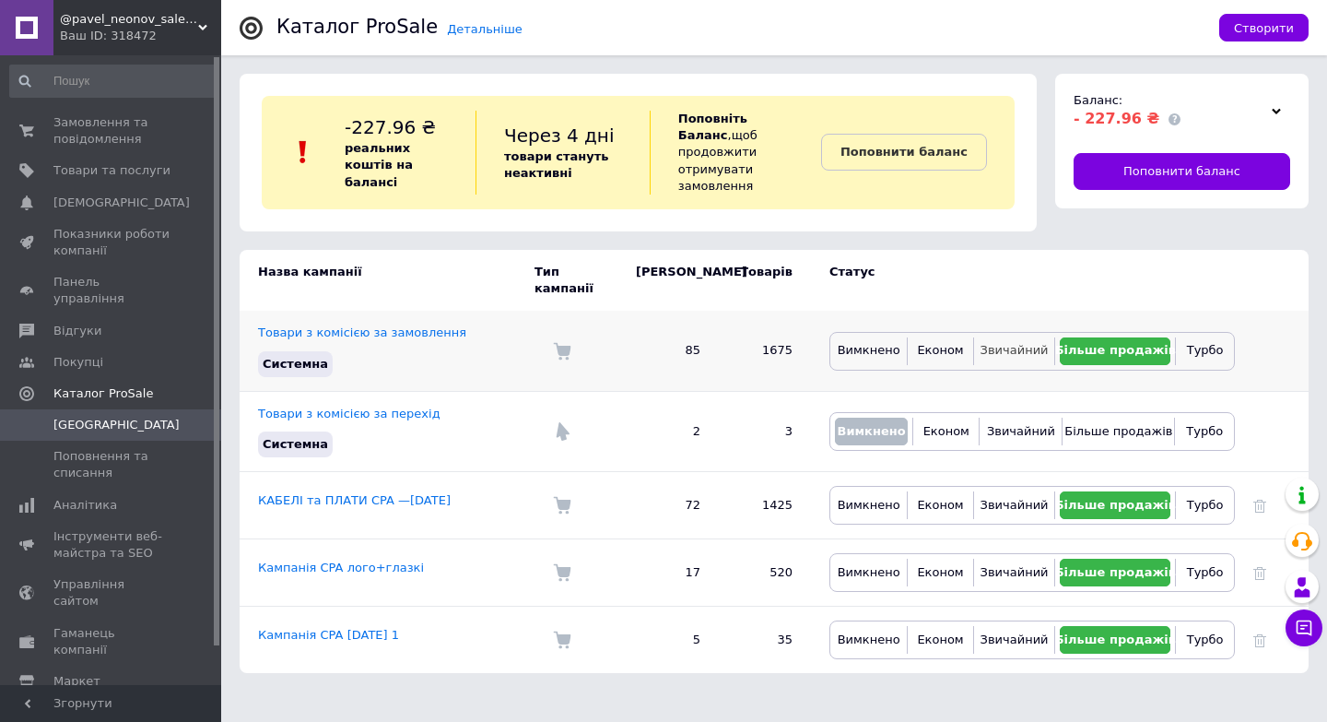
click at [1006, 343] on span "Звичайний" at bounding box center [1015, 350] width 68 height 14
click at [1002, 498] on span "Звичайний" at bounding box center [1015, 505] width 68 height 14
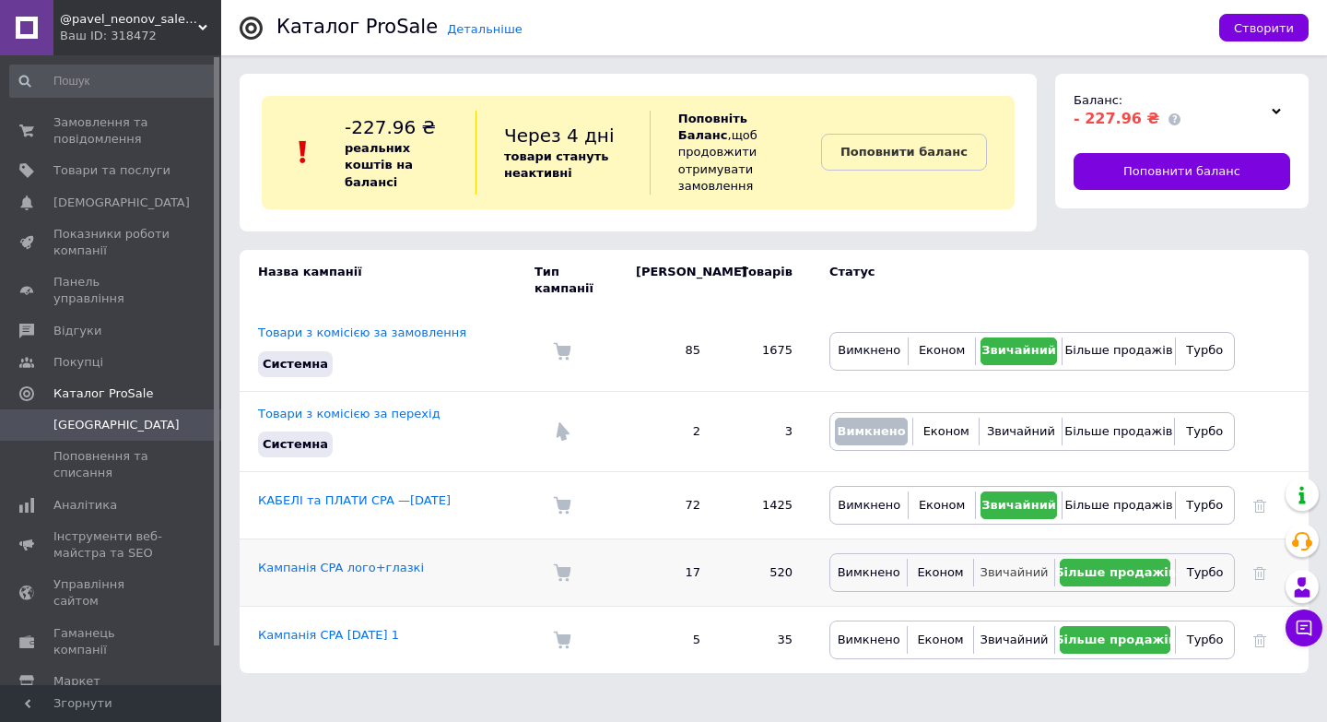
click at [1007, 565] on span "Звичайний" at bounding box center [1015, 572] width 68 height 14
click at [109, 171] on span "Товари та послуги" at bounding box center [111, 170] width 117 height 17
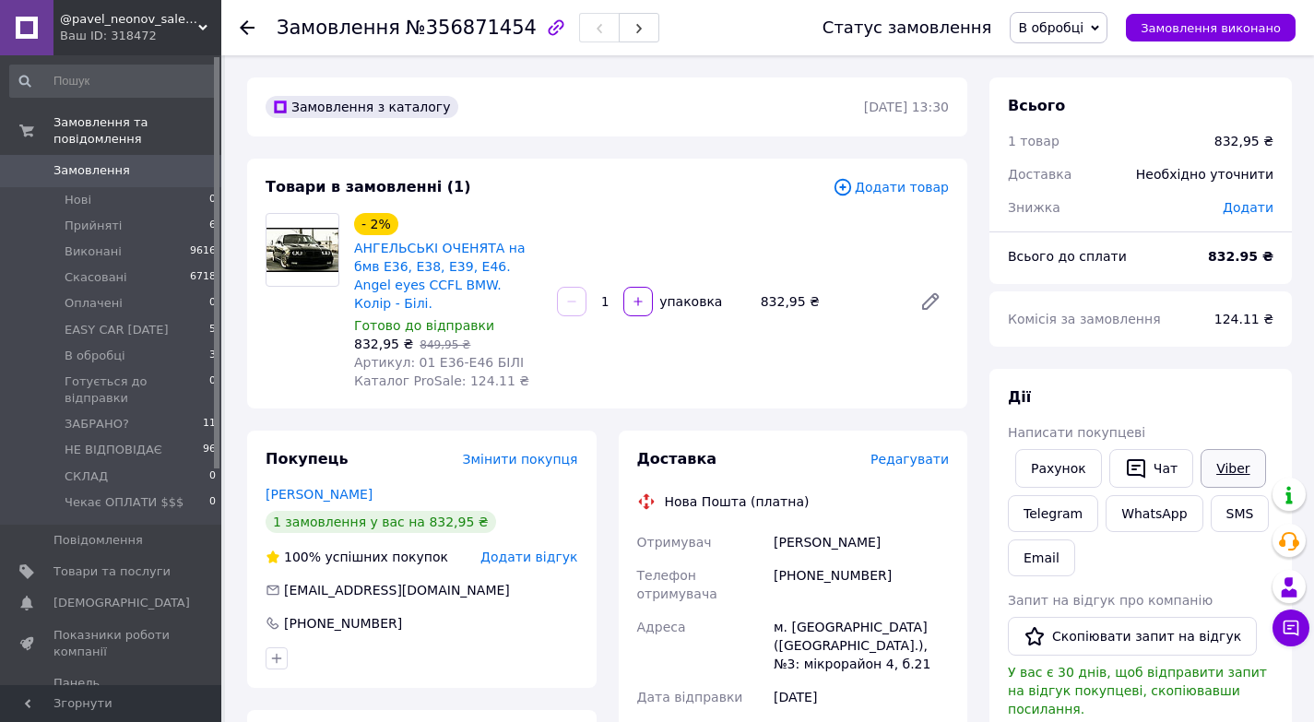
click at [1224, 469] on link "Viber" at bounding box center [1232, 468] width 65 height 39
click at [1210, 462] on link "Viber" at bounding box center [1232, 468] width 65 height 39
click at [1231, 467] on link "Viber" at bounding box center [1232, 468] width 65 height 39
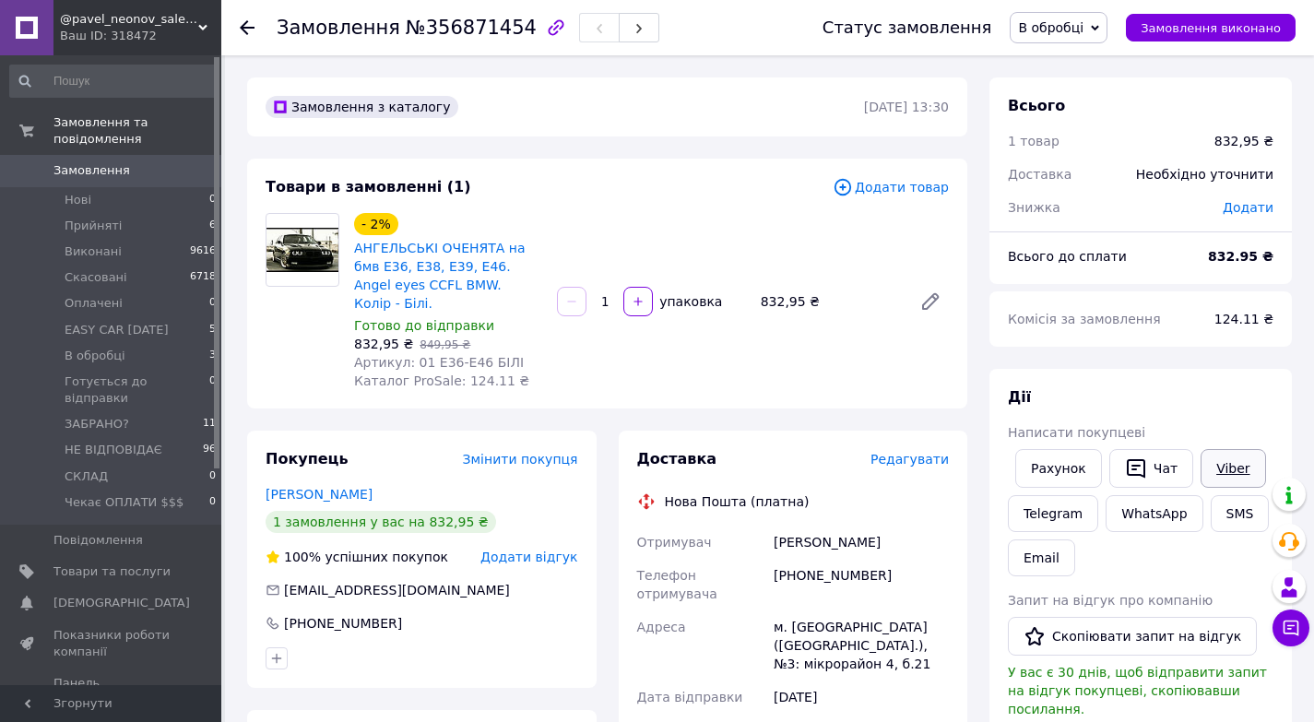
click at [1231, 467] on link "Viber" at bounding box center [1232, 468] width 65 height 39
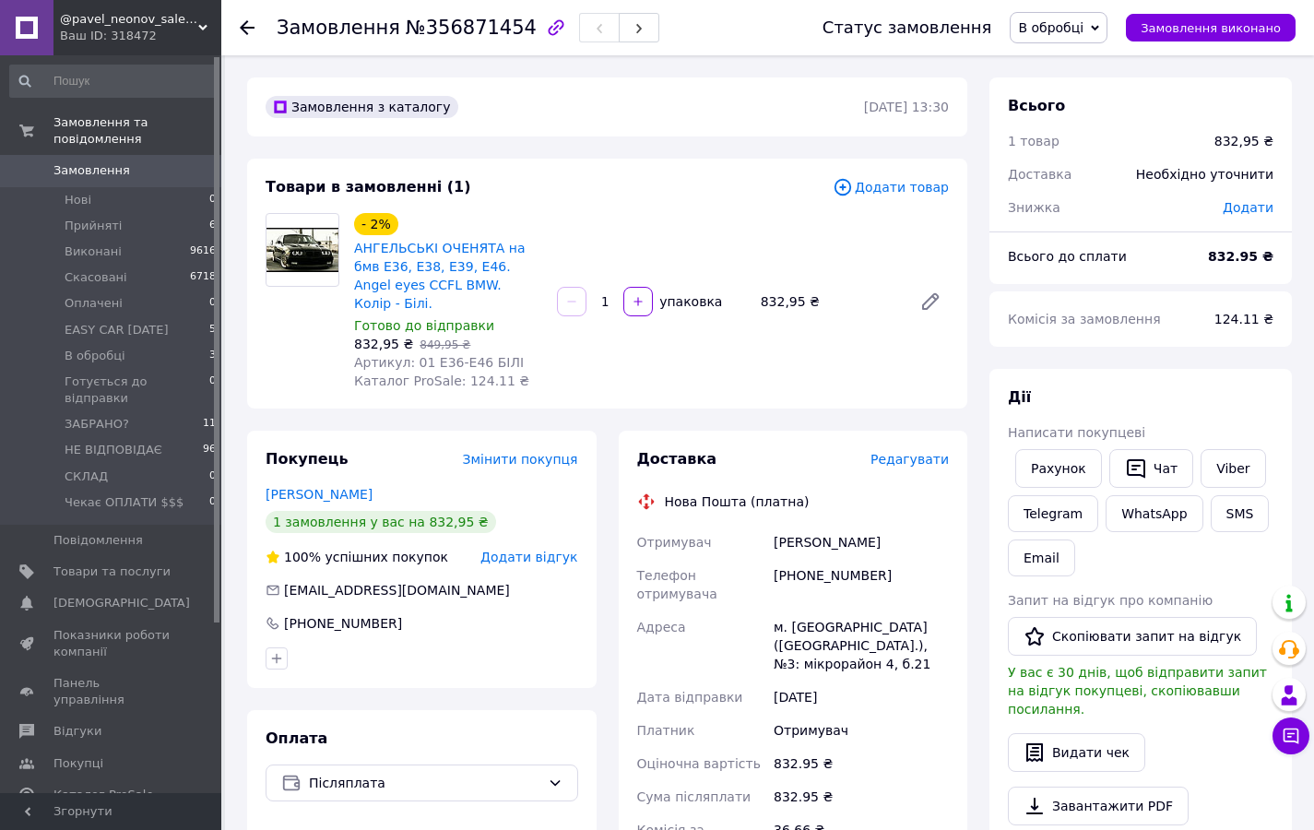
click at [169, 721] on span "Згорнути" at bounding box center [110, 811] width 221 height 37
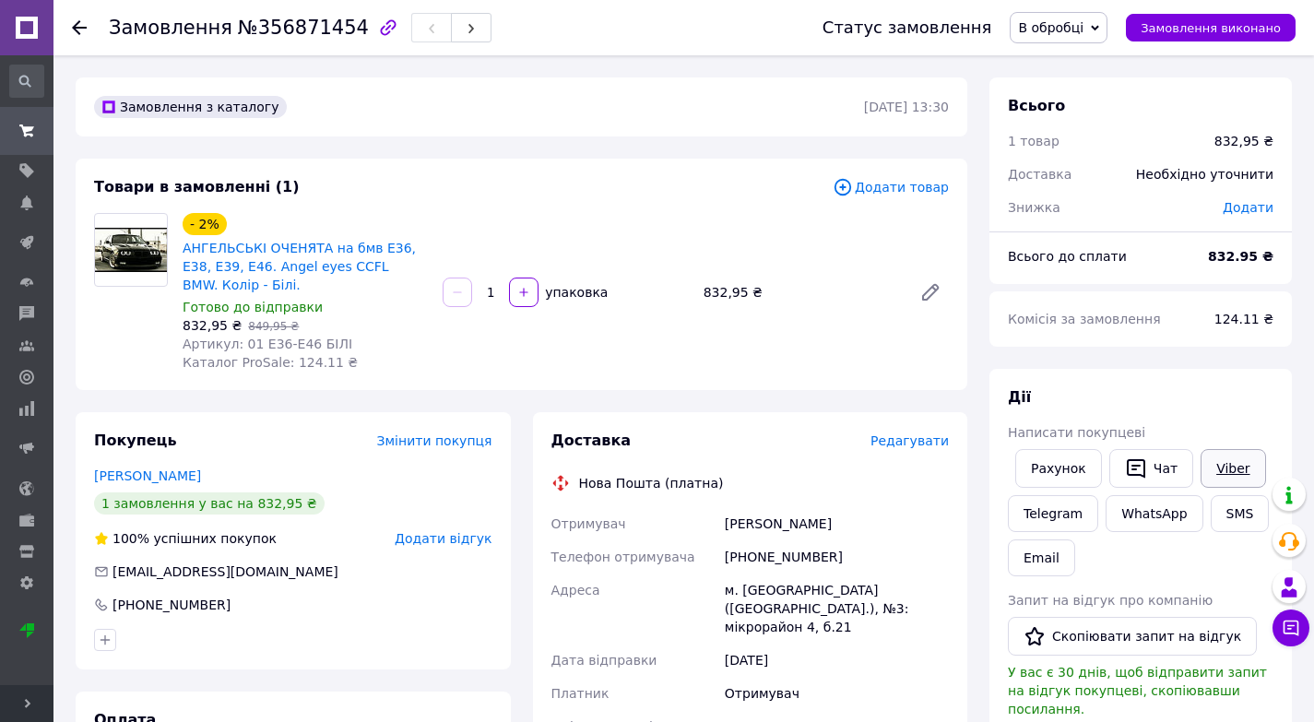
click at [1216, 466] on link "Viber" at bounding box center [1232, 468] width 65 height 39
click at [1140, 472] on button "Чат" at bounding box center [1151, 468] width 84 height 39
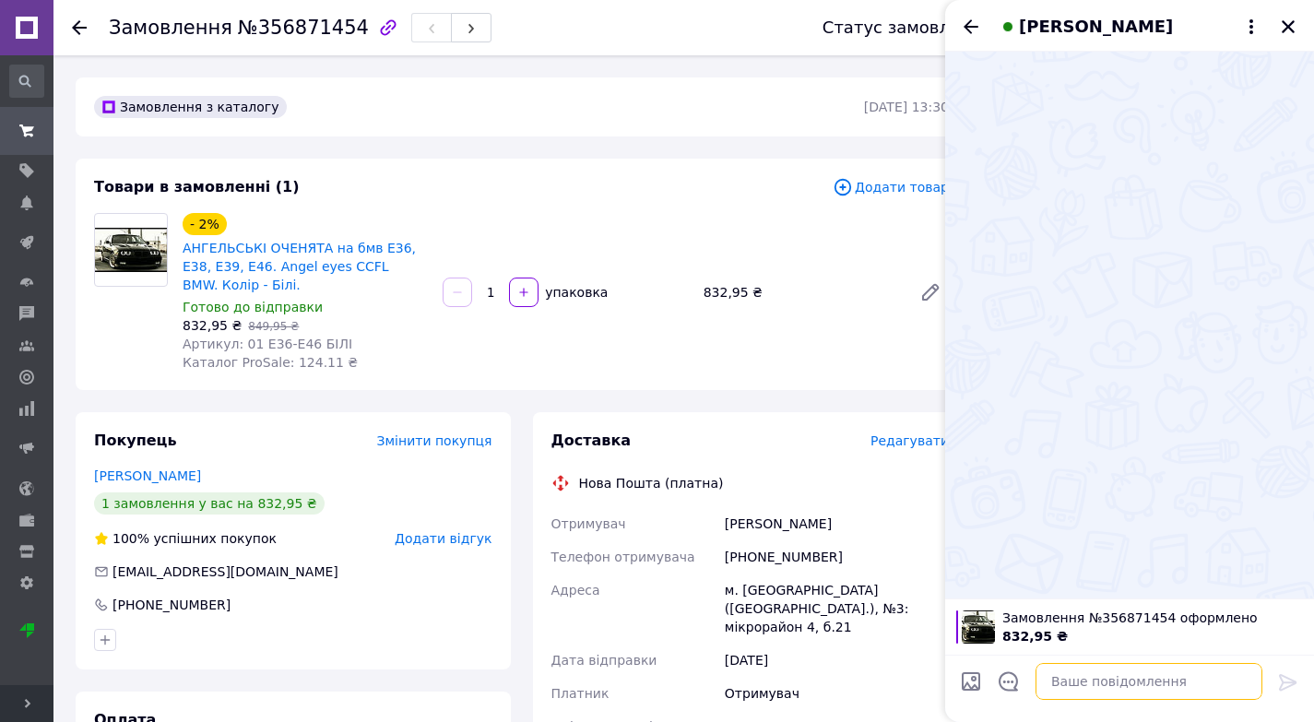
click at [1081, 688] on textarea at bounding box center [1148, 681] width 227 height 37
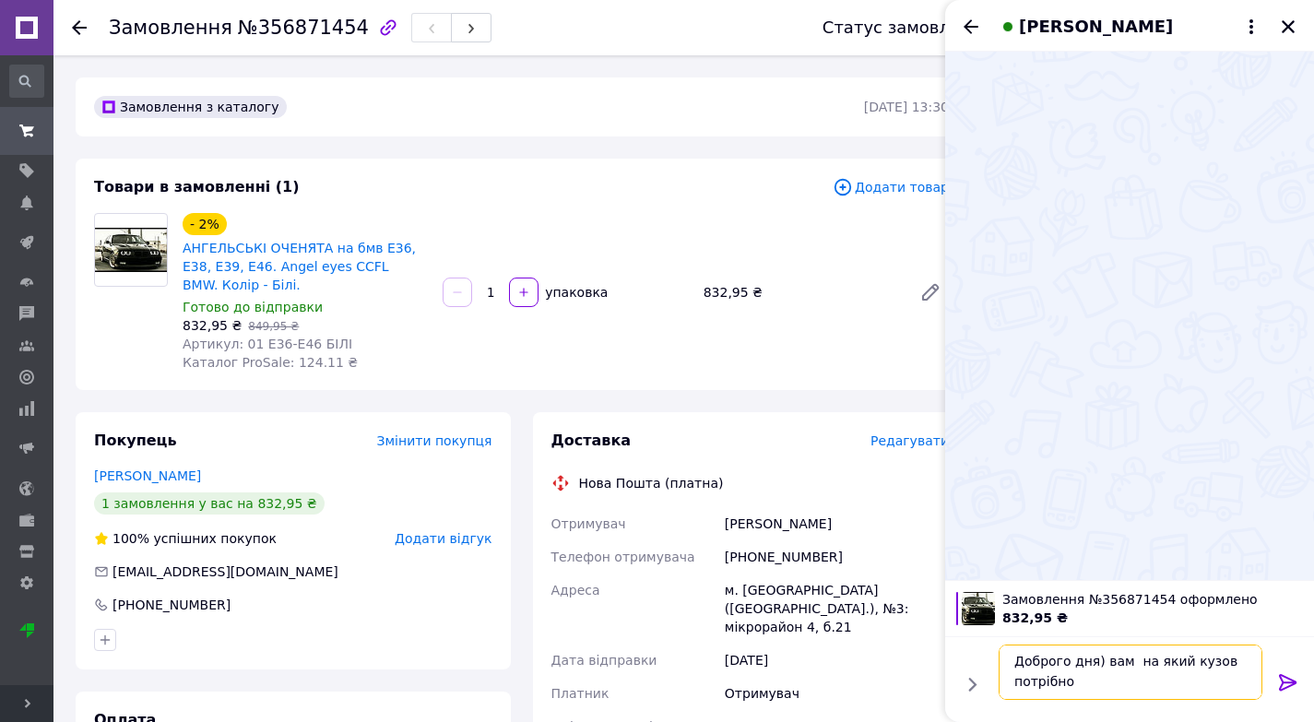
type textarea "Доброго дня) вам на який кузов потрібно?"
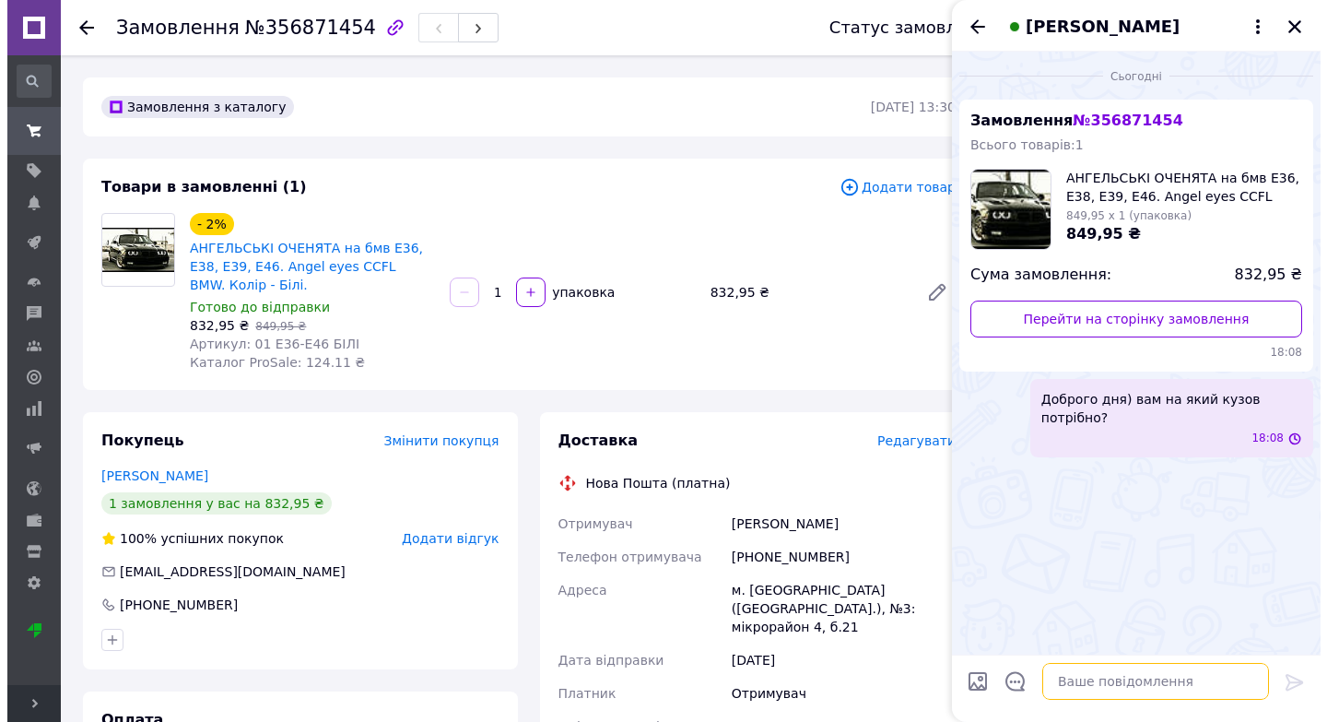
scroll to position [0, 0]
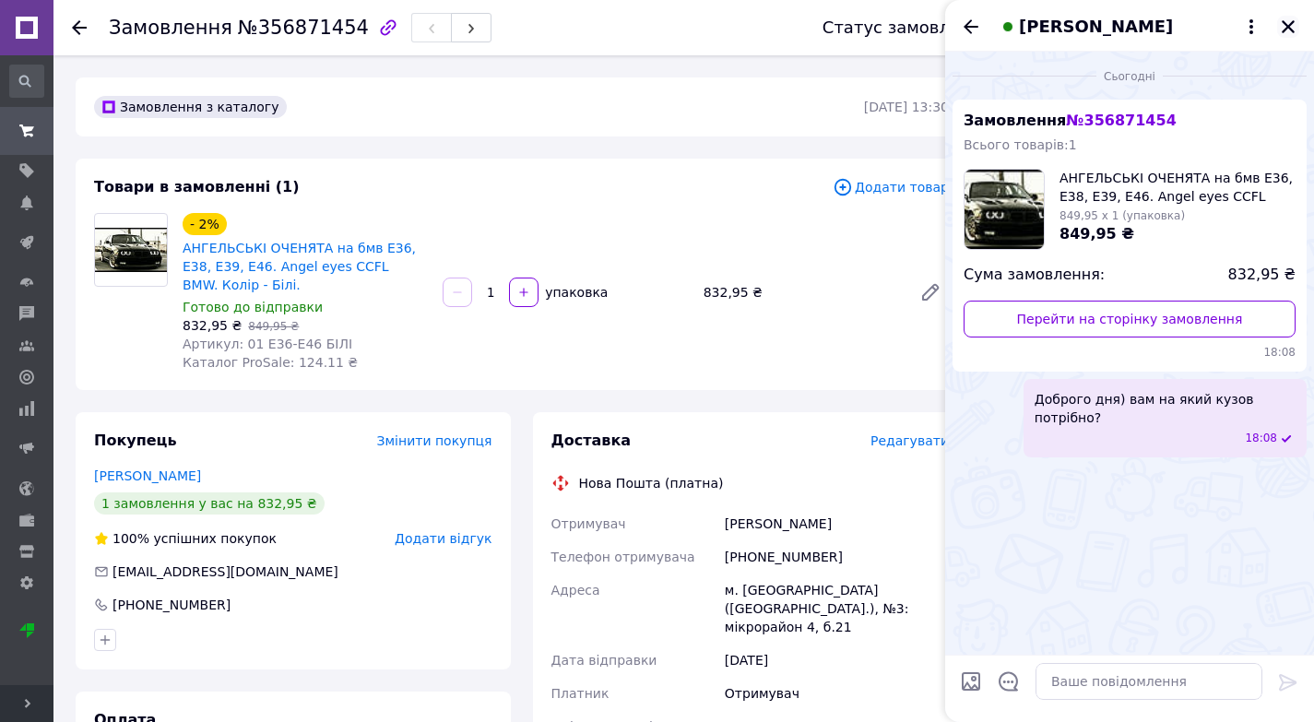
click at [1282, 23] on icon "Закрити" at bounding box center [1288, 26] width 17 height 17
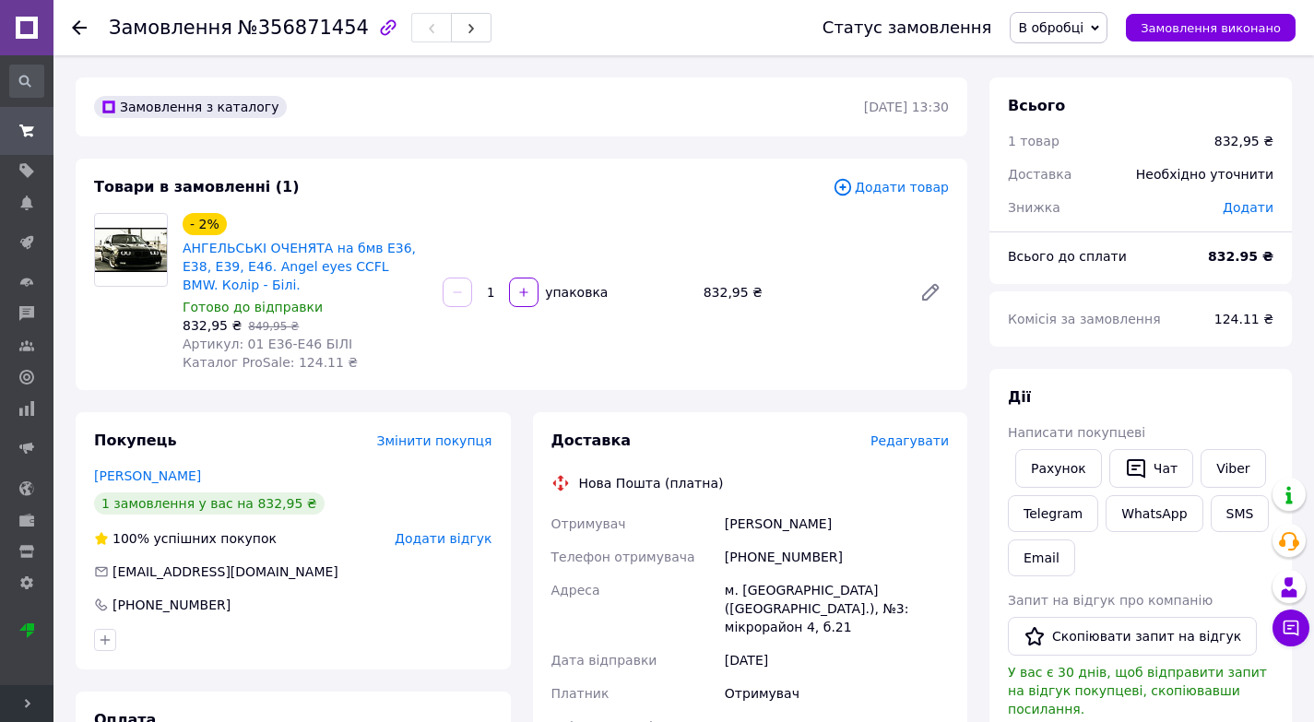
click at [442, 533] on span "Додати відгук" at bounding box center [443, 538] width 97 height 15
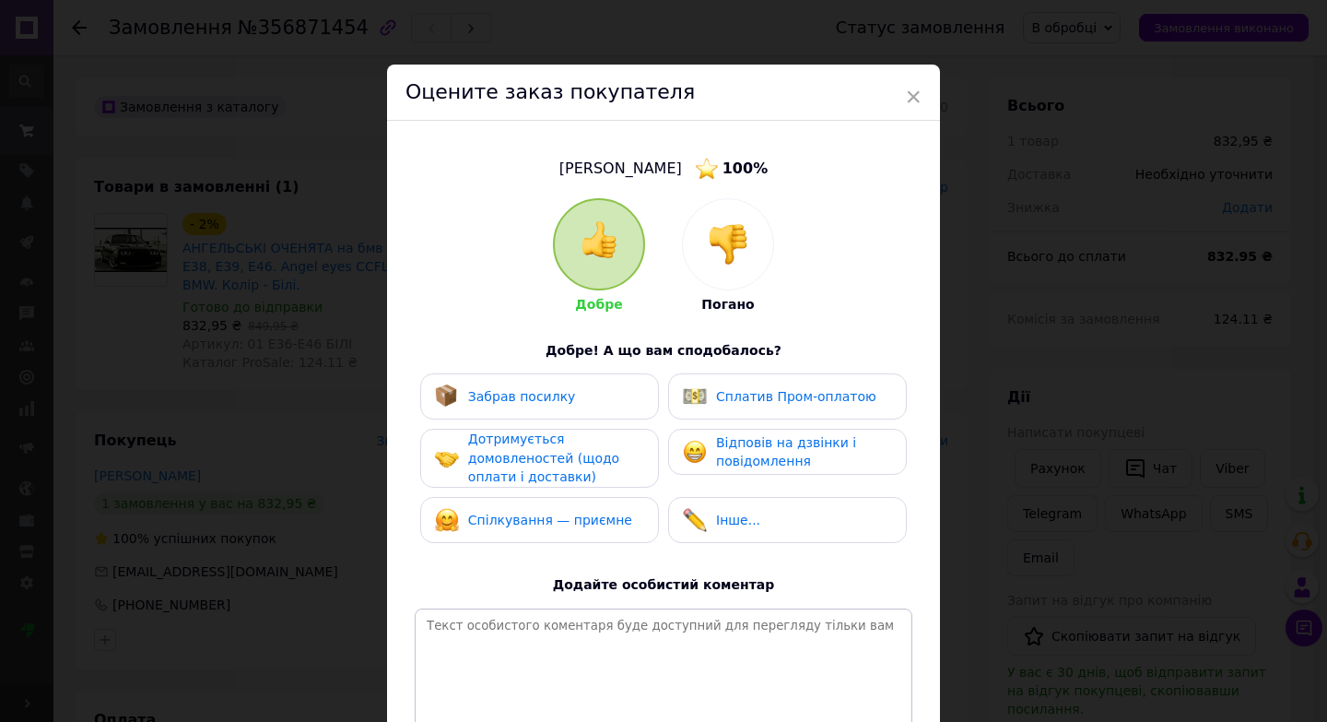
click at [733, 246] on img at bounding box center [728, 244] width 41 height 41
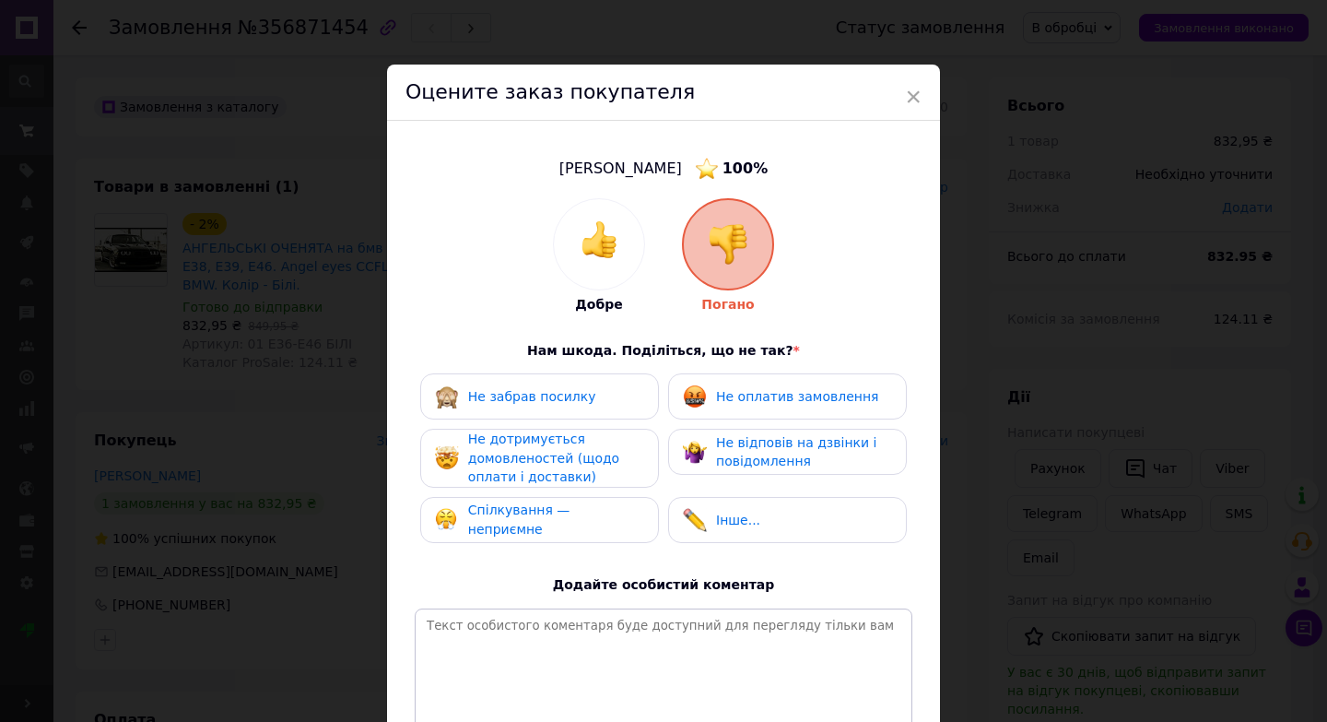
click at [752, 456] on span "Не відповів на дзвінки і повідомлення" at bounding box center [796, 452] width 160 height 34
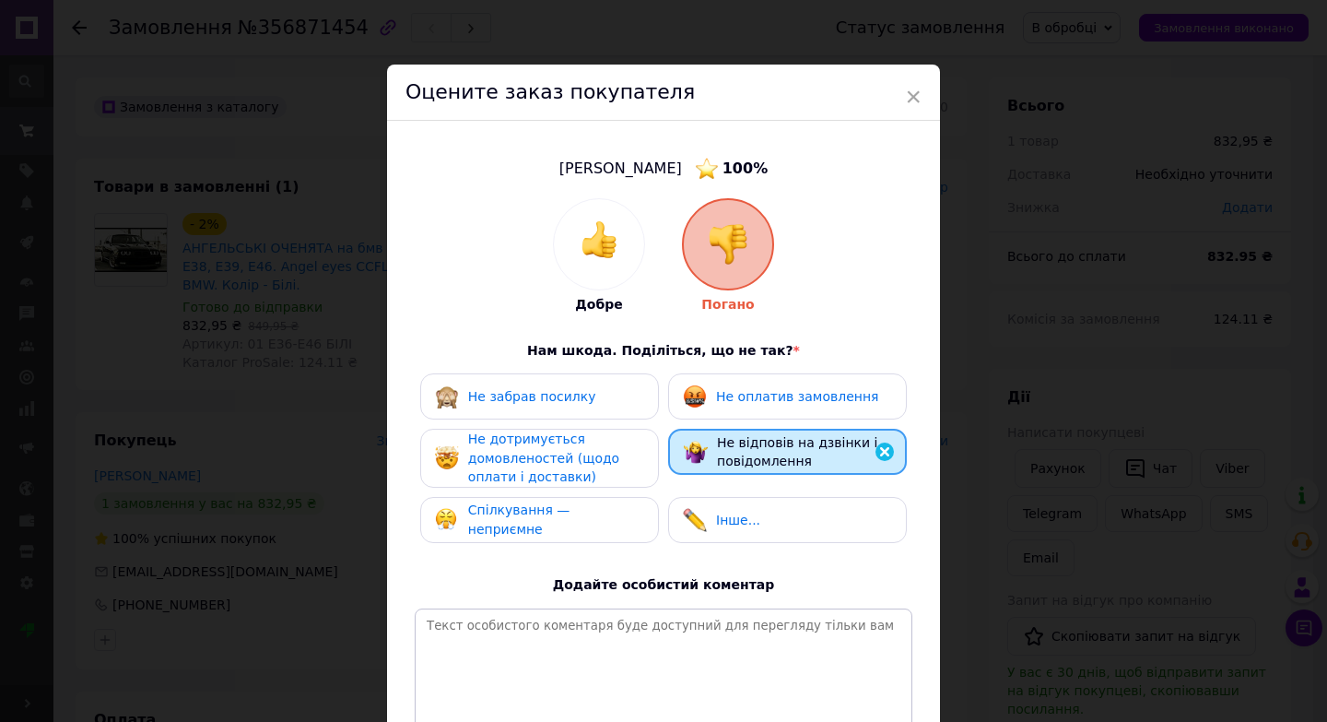
click at [867, 578] on div "Добре Погано Нам шкода. Поділіться, що не так? * Не забрав посилку Не оплатив з…" at bounding box center [664, 477] width 498 height 559
click at [867, 576] on div "Добре Погано Нам шкода. Поділіться, що не так? * Не забрав посилку Не оплатив з…" at bounding box center [664, 477] width 498 height 559
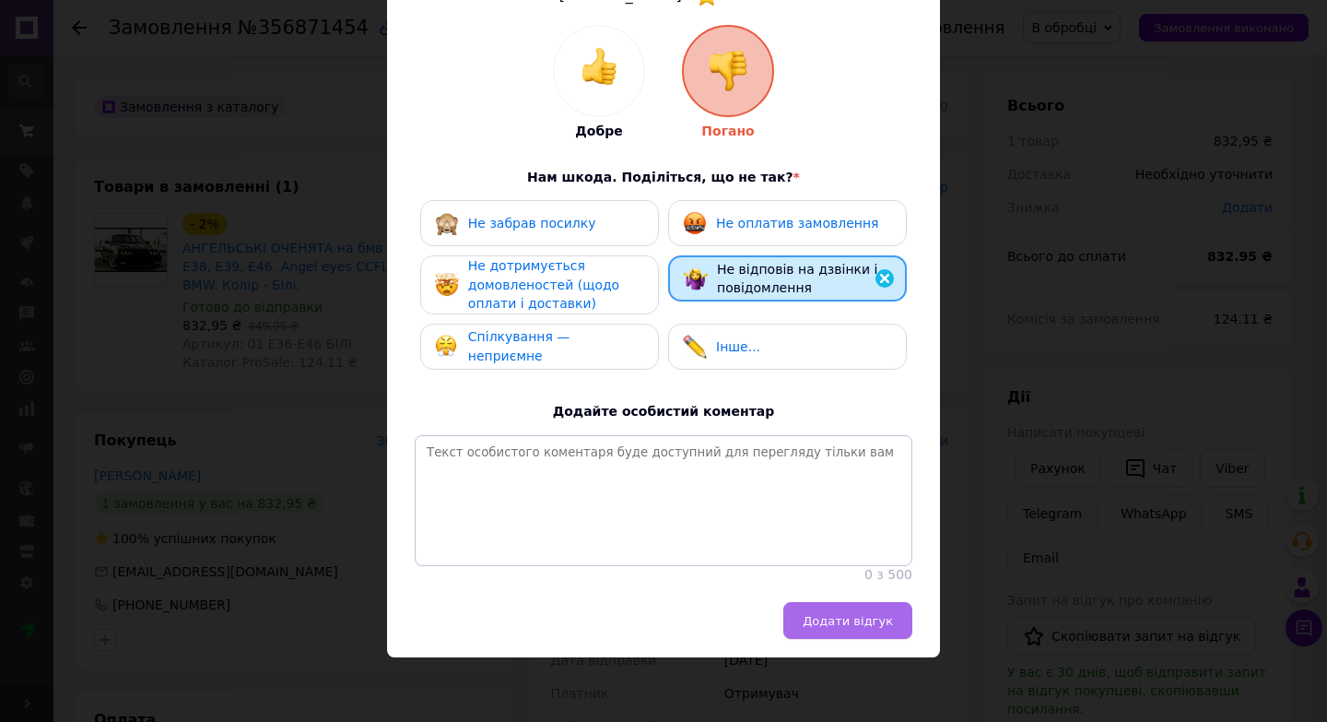
scroll to position [185, 0]
click at [872, 621] on span "Додати відгук" at bounding box center [848, 621] width 90 height 14
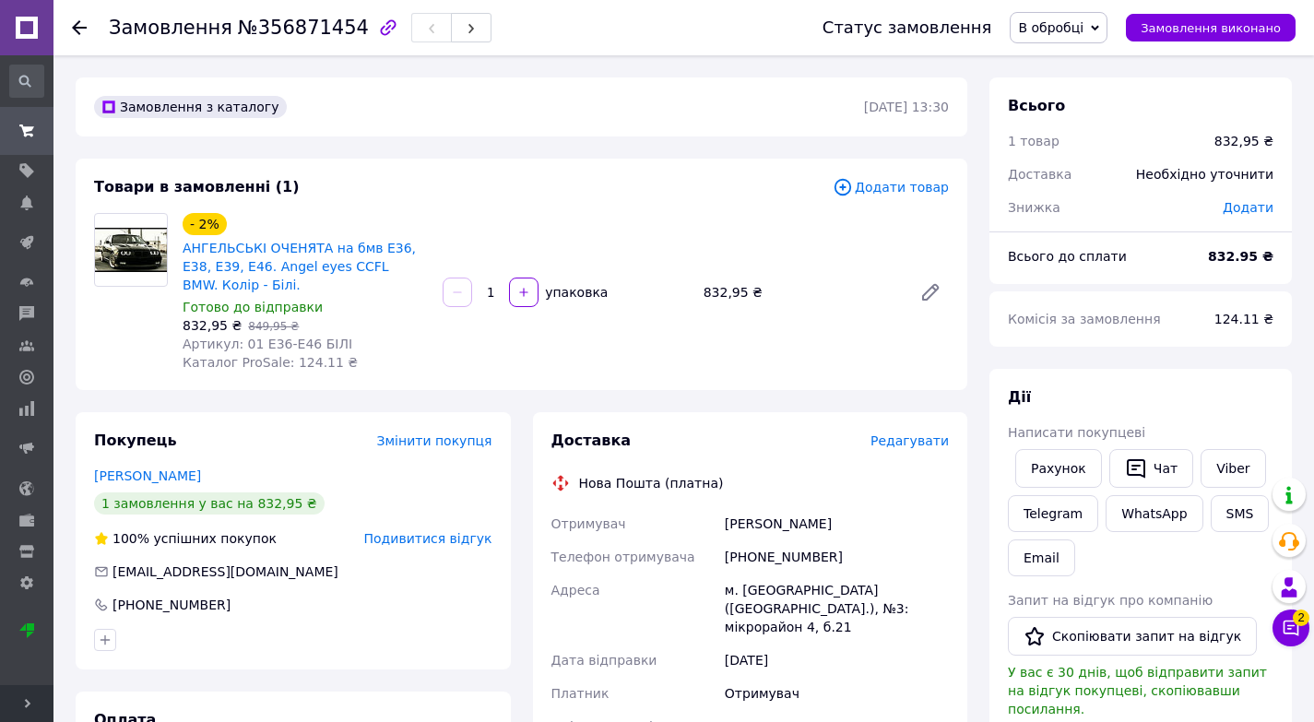
click at [21, 685] on span "Розгорнути" at bounding box center [26, 703] width 53 height 37
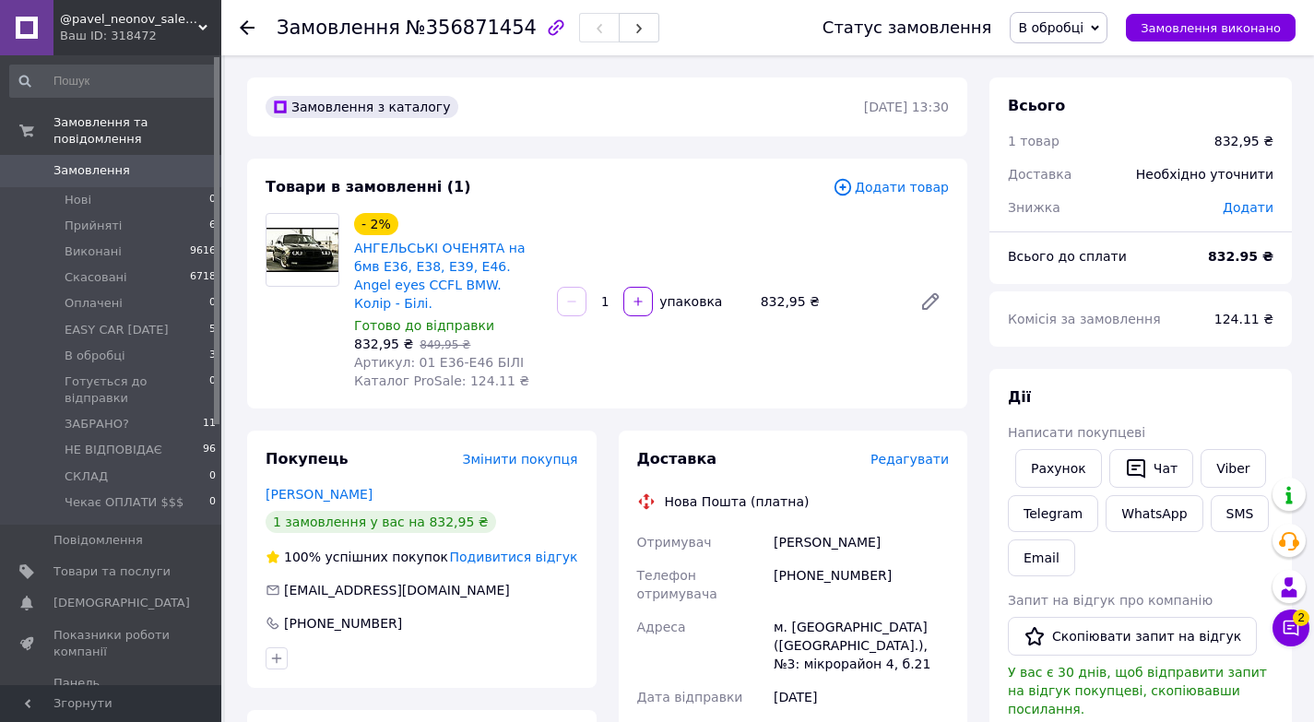
click at [88, 162] on span "Замовлення" at bounding box center [91, 170] width 77 height 17
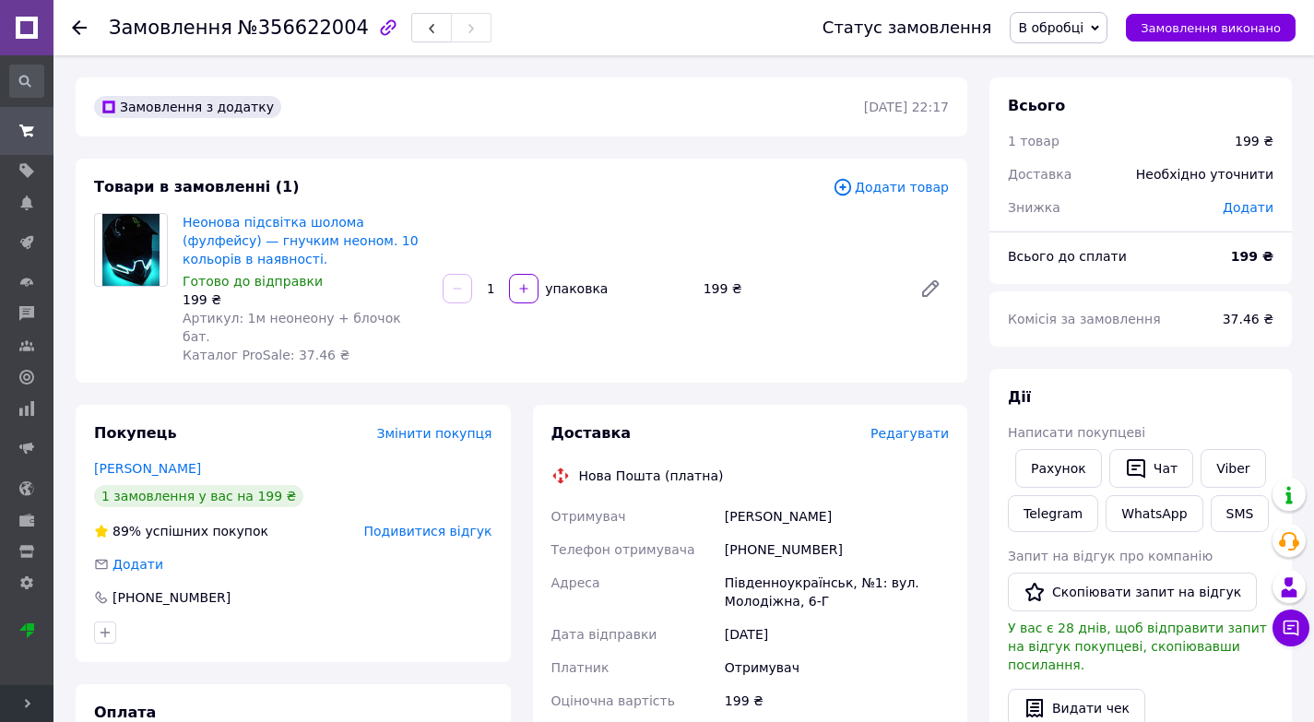
click at [811, 277] on div "199 ₴" at bounding box center [800, 289] width 208 height 26
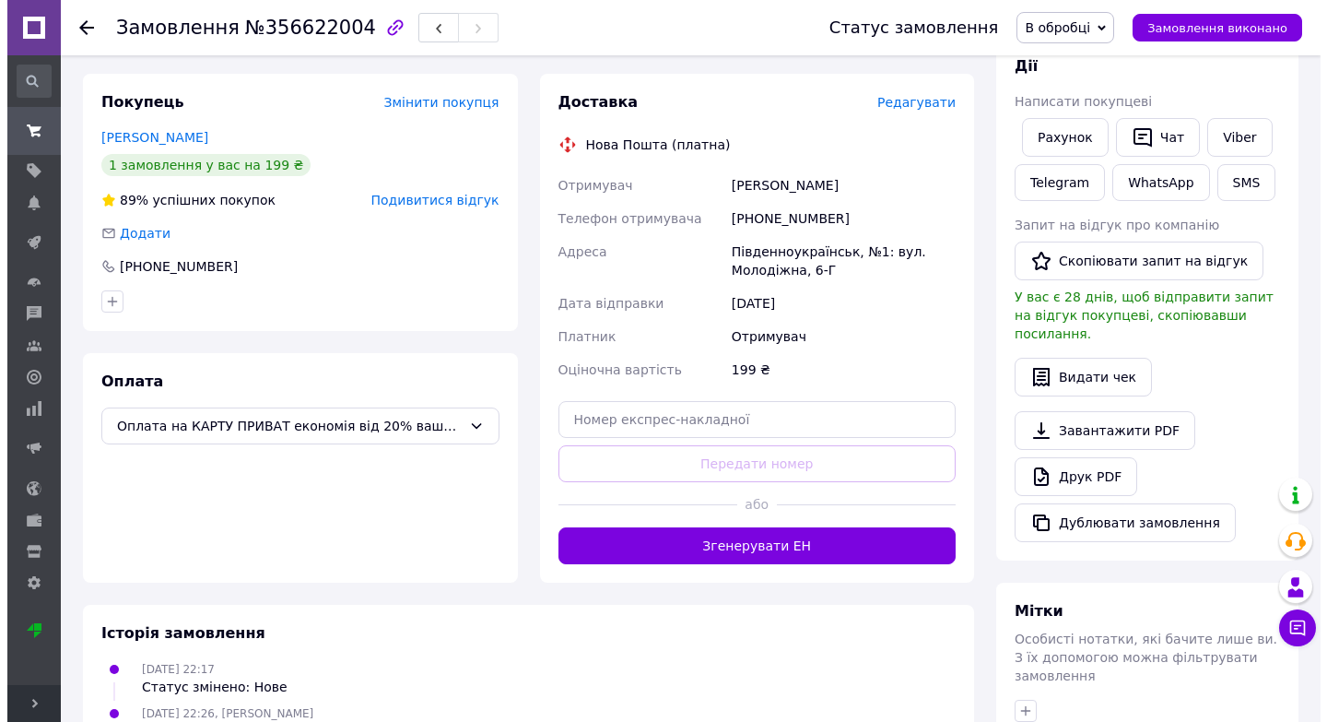
scroll to position [332, 0]
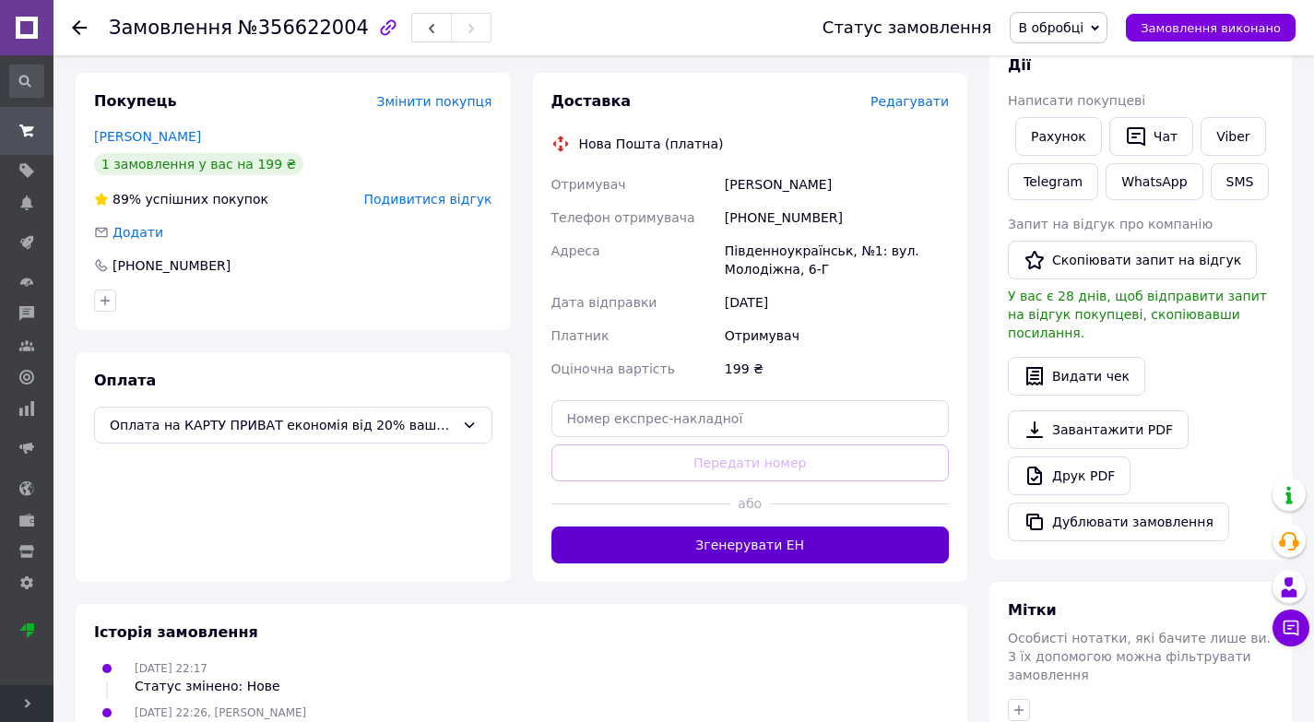
click at [745, 527] on button "Згенерувати ЕН" at bounding box center [750, 544] width 398 height 37
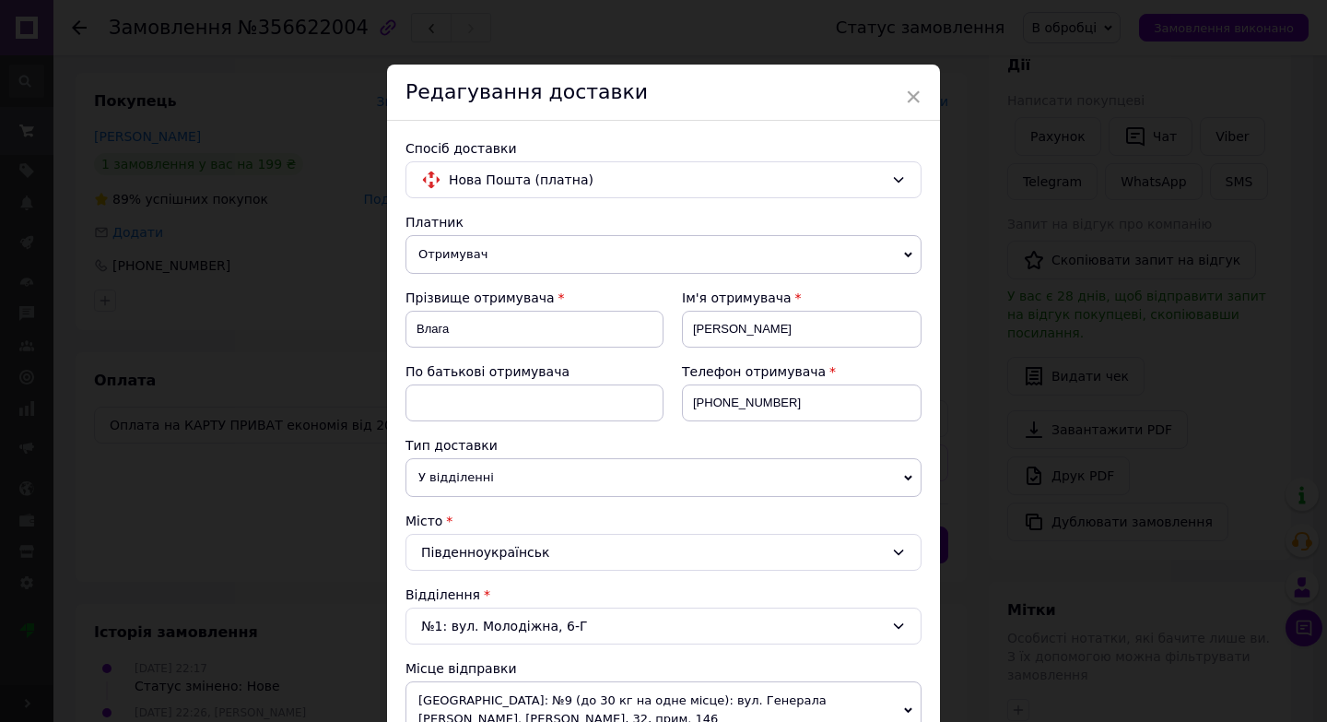
click at [741, 515] on div "Місто" at bounding box center [664, 521] width 516 height 18
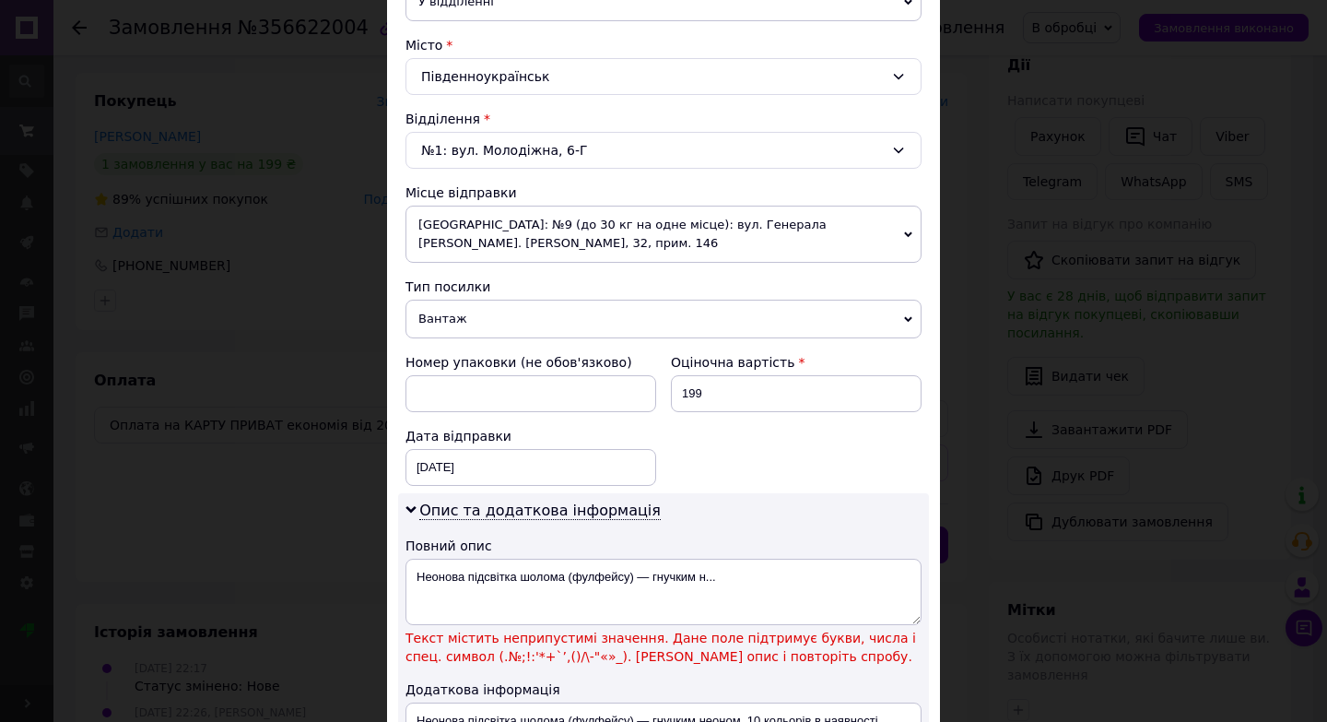
scroll to position [479, 0]
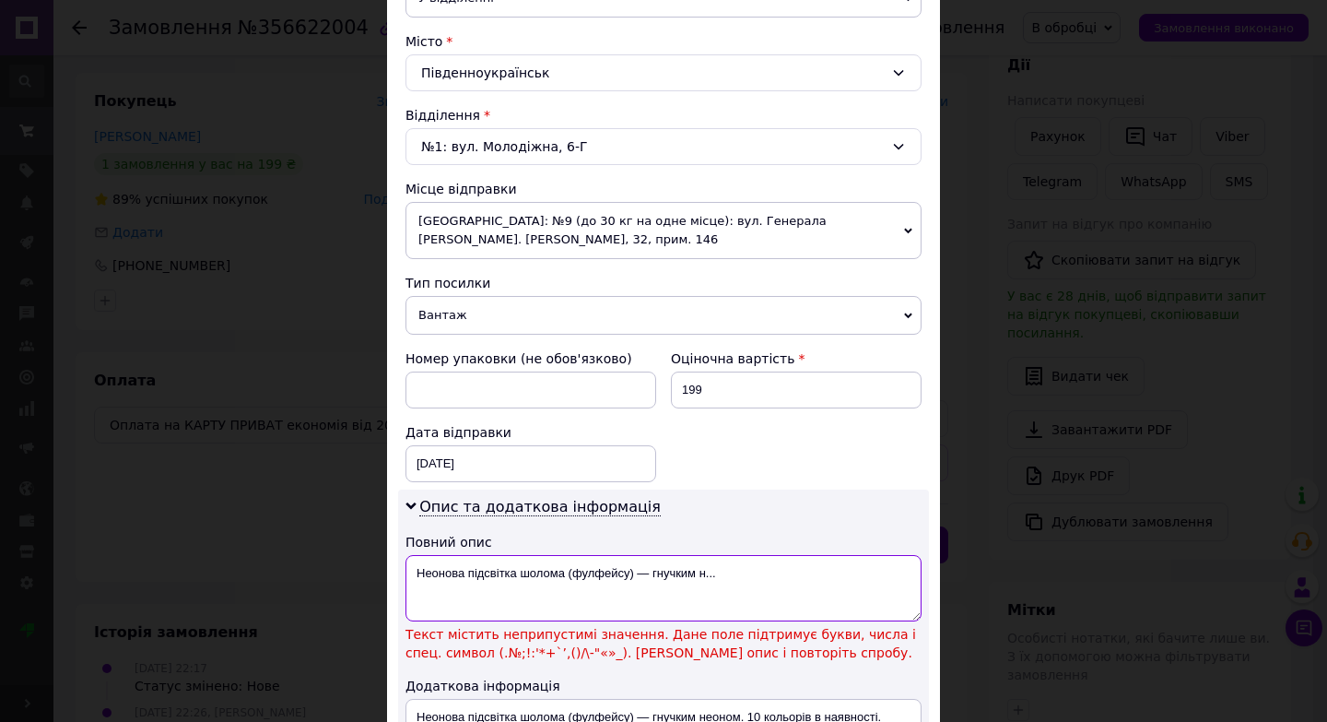
click at [635, 579] on textarea "Неонова підсвітка шолома (фулфейсу) — гнучким н..." at bounding box center [664, 588] width 516 height 66
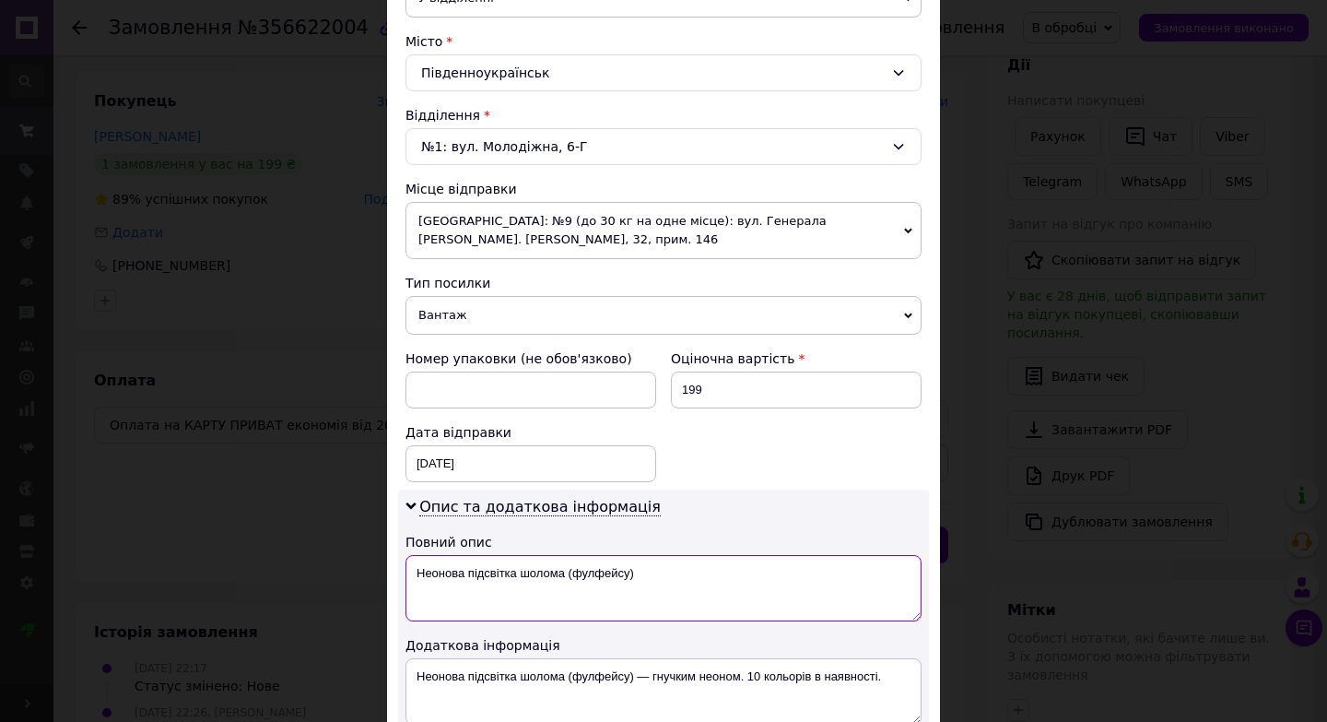
type textarea "Неонова підсвітка шолома (фулфейсу)"
click at [698, 525] on div "Опис та додаткова інформація Повний опис Неонова підсвітка шолома (фулфейсу) До…" at bounding box center [663, 610] width 531 height 242
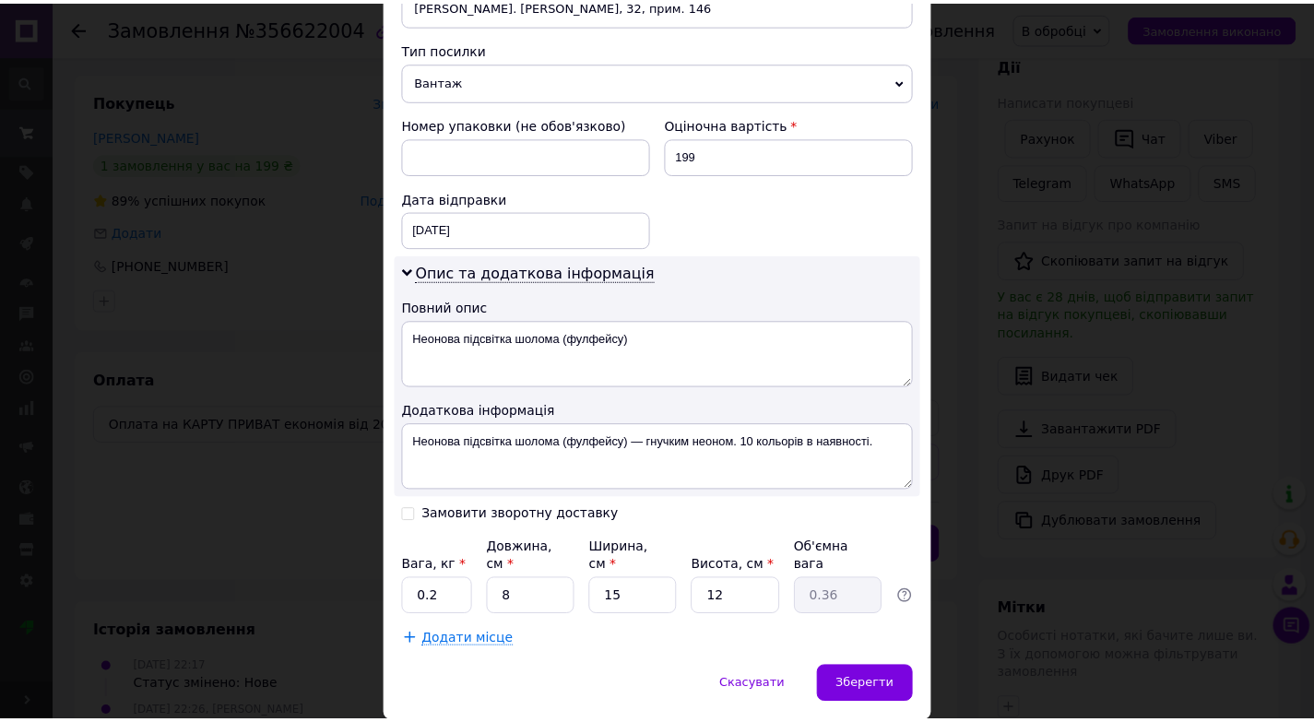
scroll to position [761, 0]
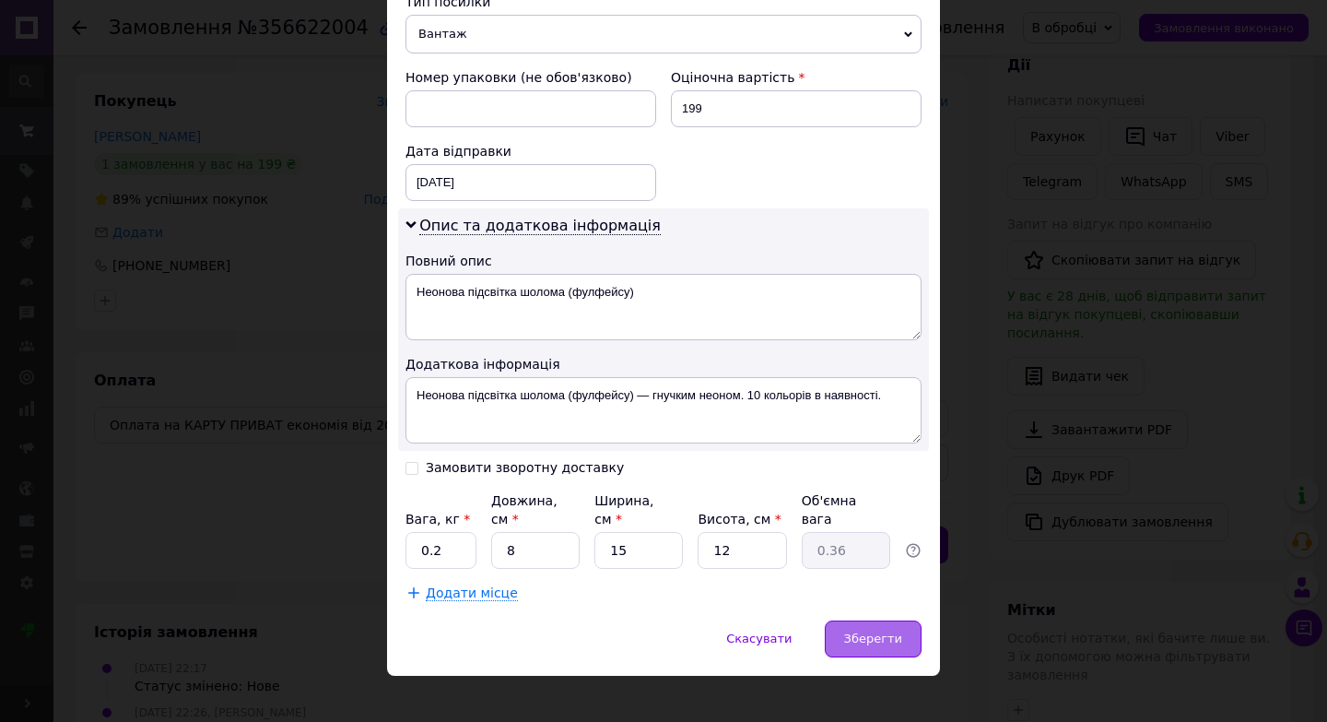
click at [858, 631] on span "Зберегти" at bounding box center [873, 638] width 58 height 14
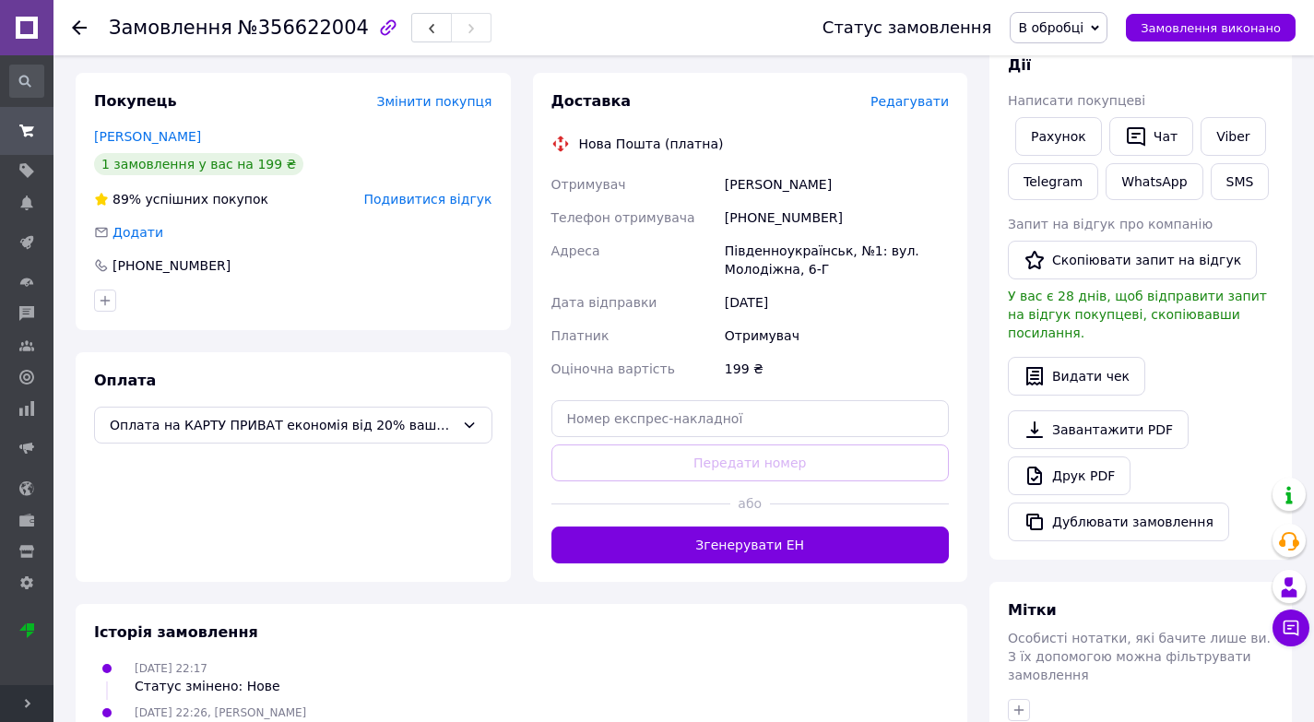
click at [427, 331] on div "Покупець Змінити покупця Влага Олександр 1 замовлення у вас на 199 ₴ 89% успішн…" at bounding box center [293, 327] width 435 height 509
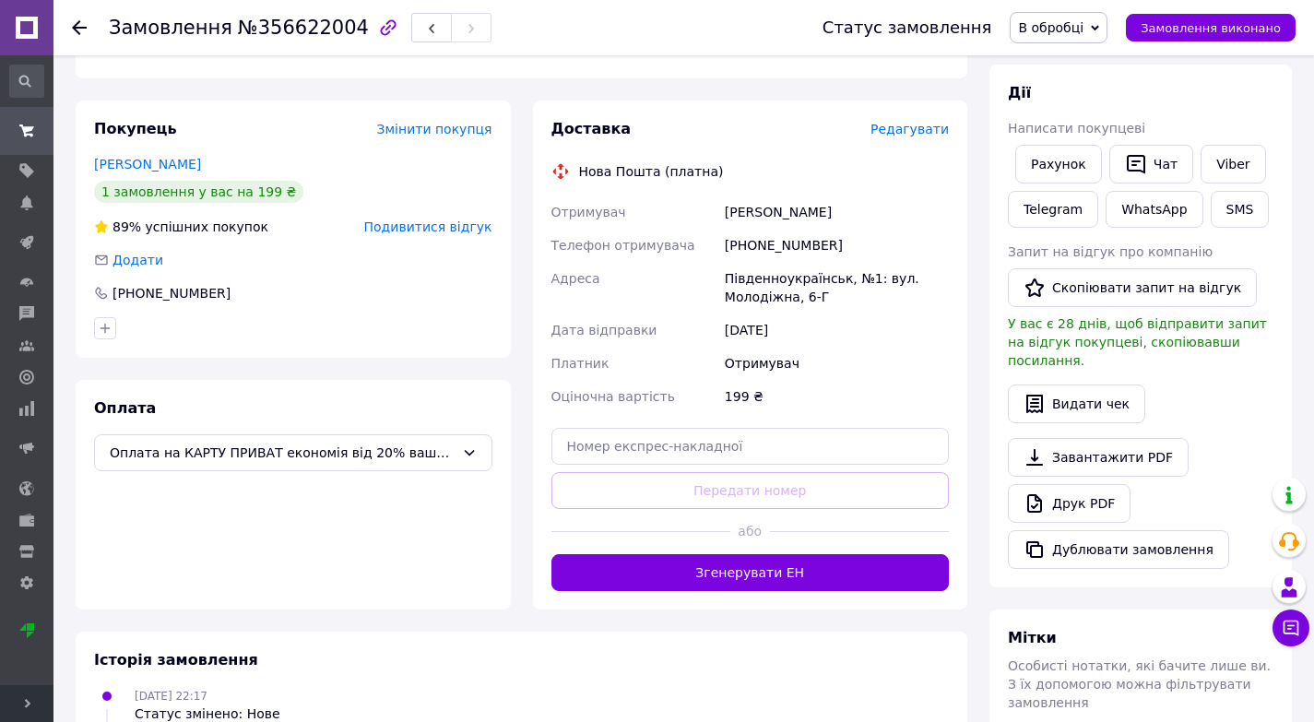
scroll to position [332, 0]
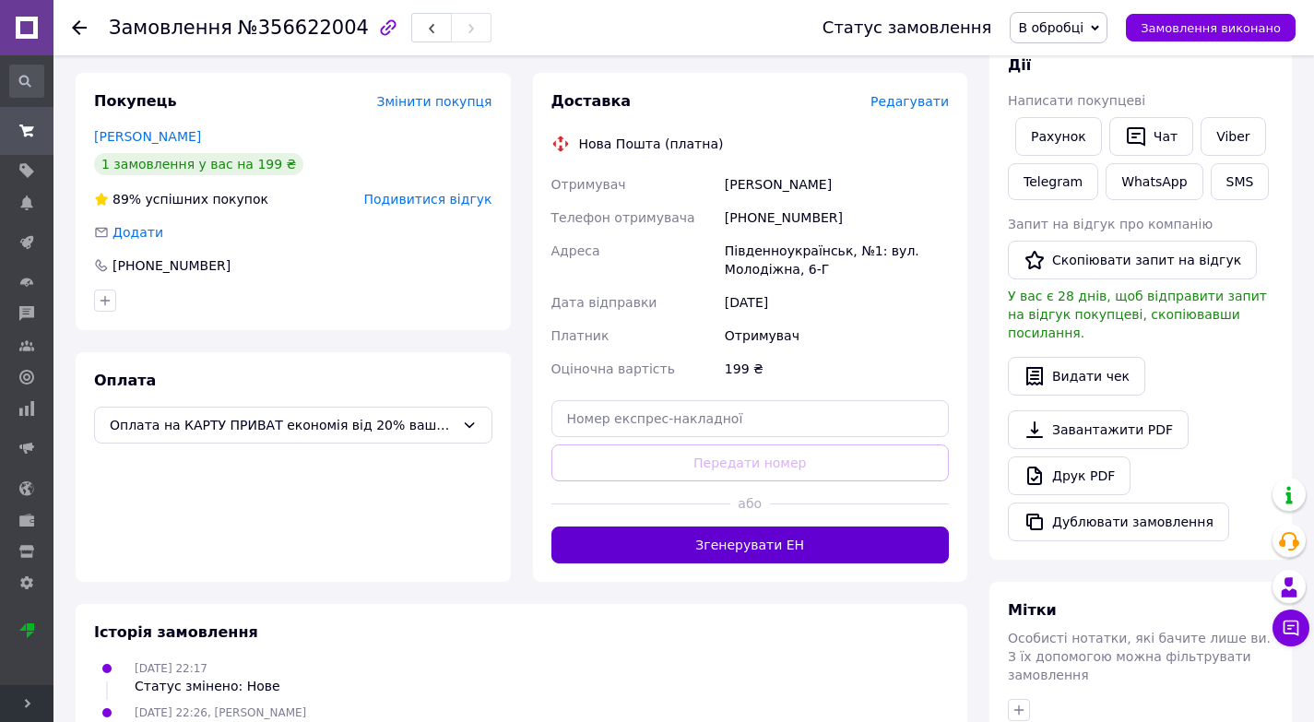
click at [681, 526] on button "Згенерувати ЕН" at bounding box center [750, 544] width 398 height 37
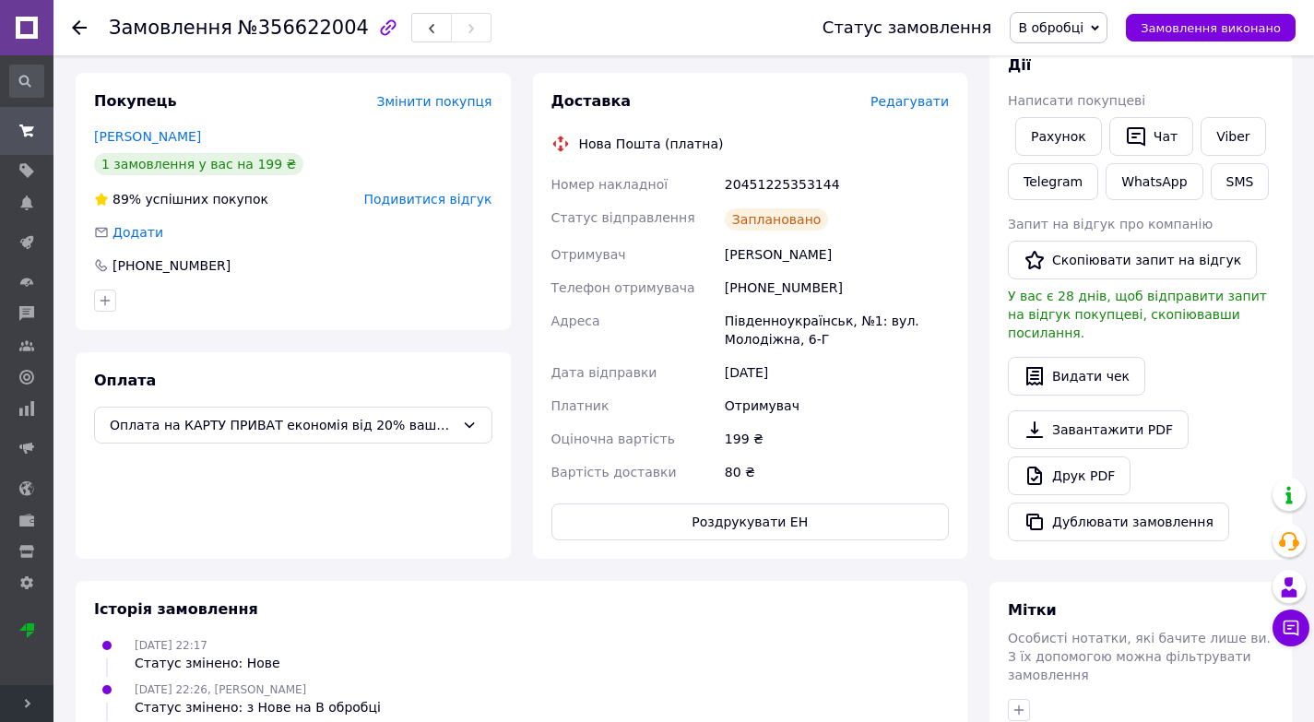
click at [1099, 30] on icon at bounding box center [1095, 28] width 8 height 8
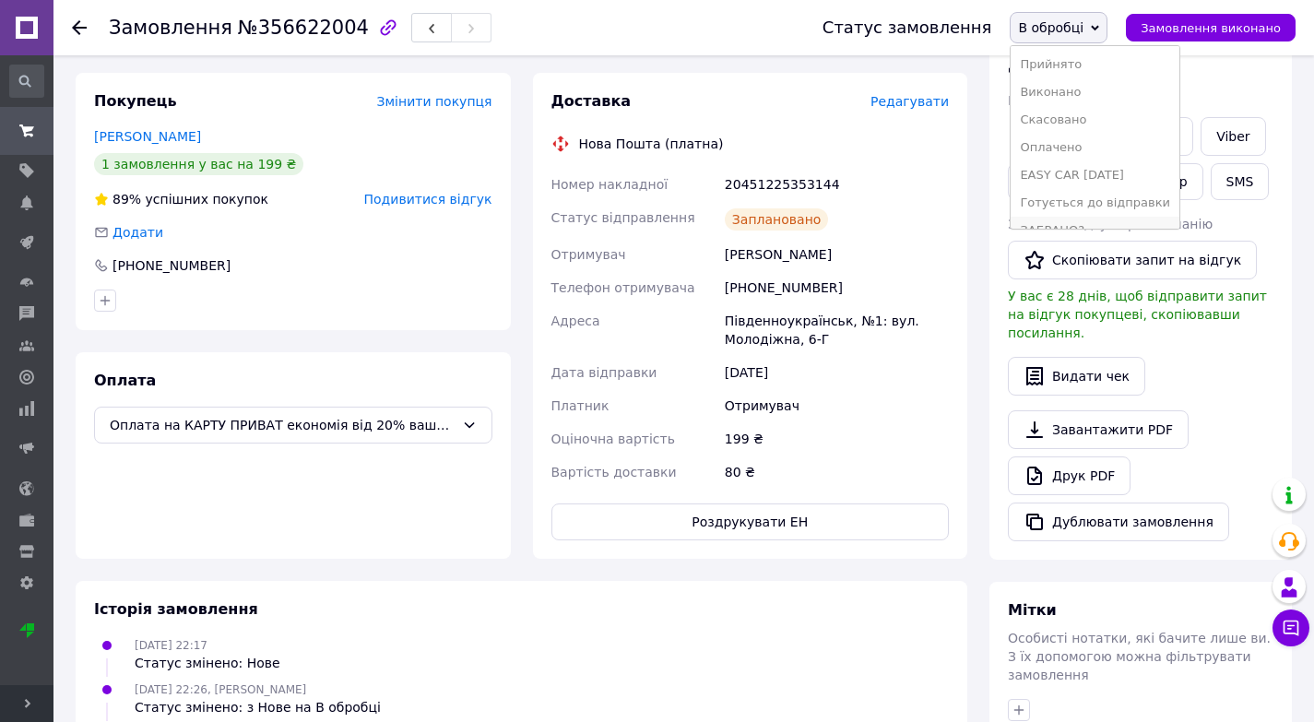
click at [1094, 221] on li "ЗАБРАНО?" at bounding box center [1094, 231] width 169 height 28
